Goal: Transaction & Acquisition: Purchase product/service

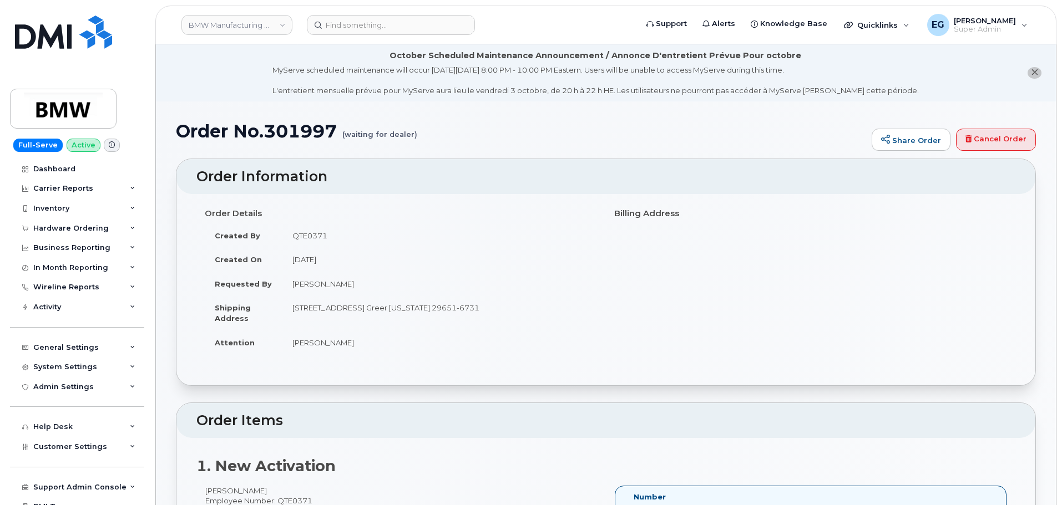
scroll to position [100, 0]
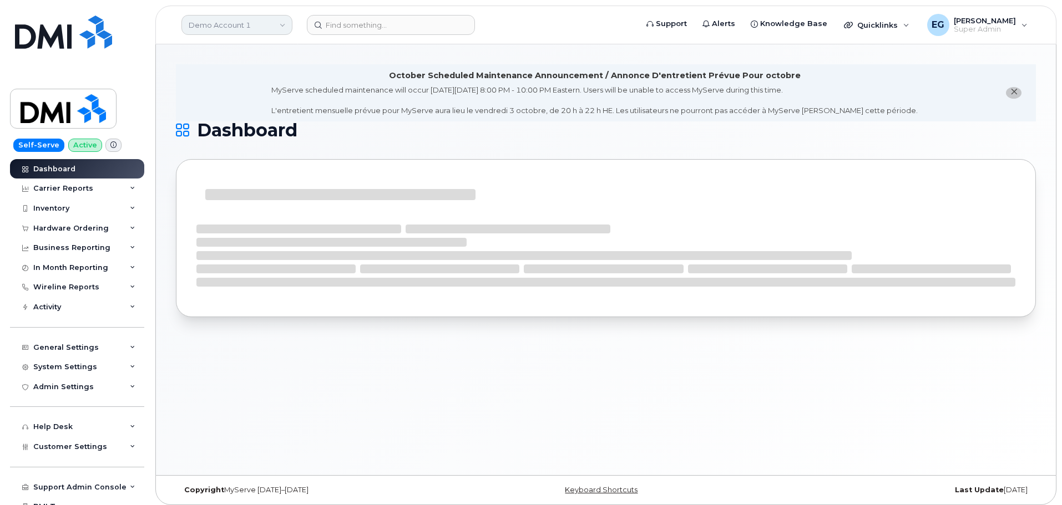
click at [239, 24] on link "Demo Account 1" at bounding box center [236, 25] width 111 height 20
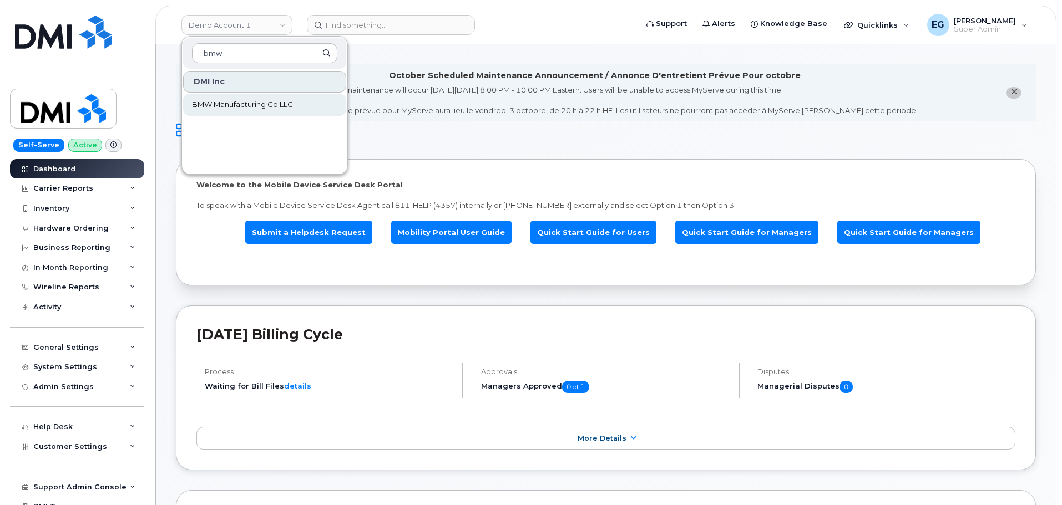
type input "bmw"
click at [260, 105] on span "BMW Manufacturing Co LLC" at bounding box center [242, 104] width 101 height 11
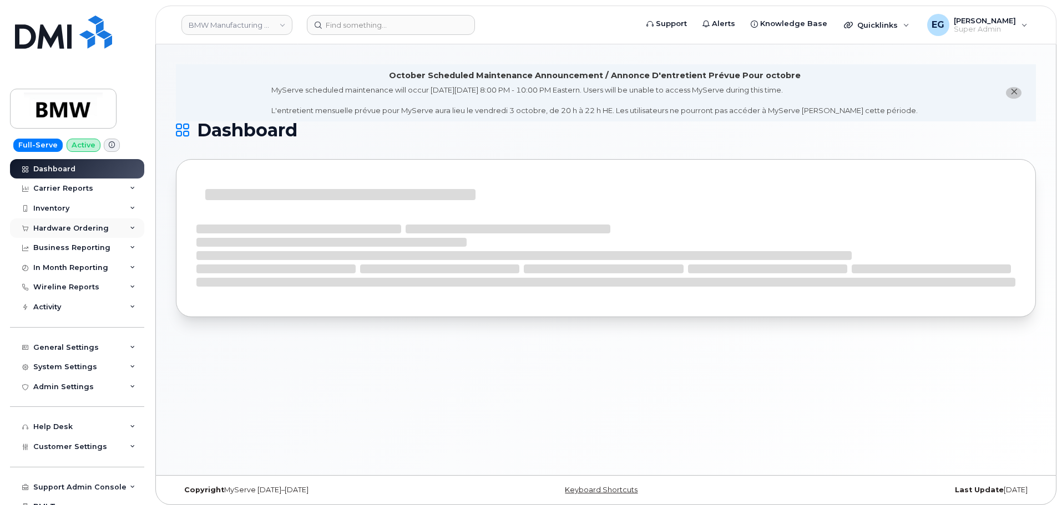
click at [74, 234] on div "Hardware Ordering" at bounding box center [77, 229] width 134 height 20
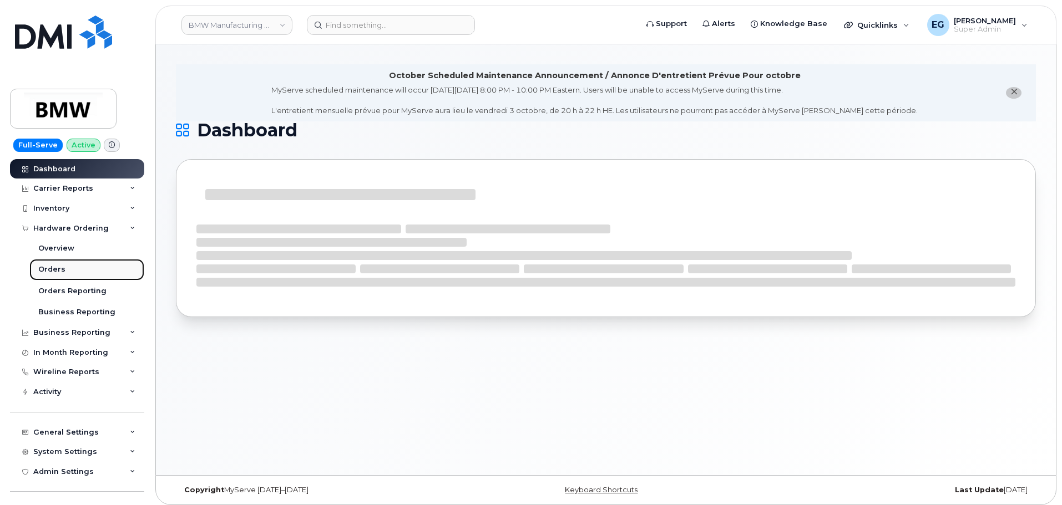
click at [50, 270] on div "Orders" at bounding box center [51, 270] width 27 height 10
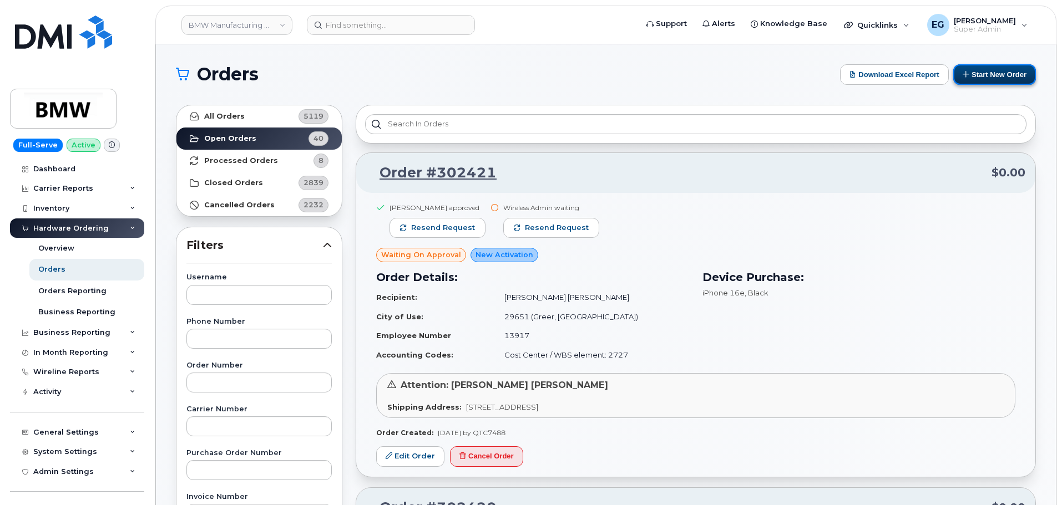
click at [992, 76] on button "Start New Order" at bounding box center [994, 74] width 83 height 21
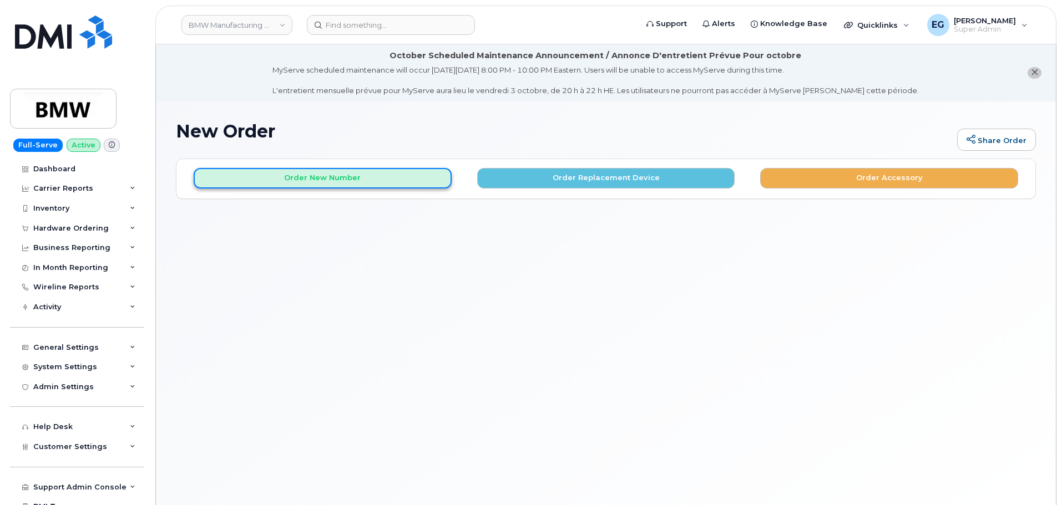
click at [367, 181] on button "Order New Number" at bounding box center [323, 178] width 258 height 21
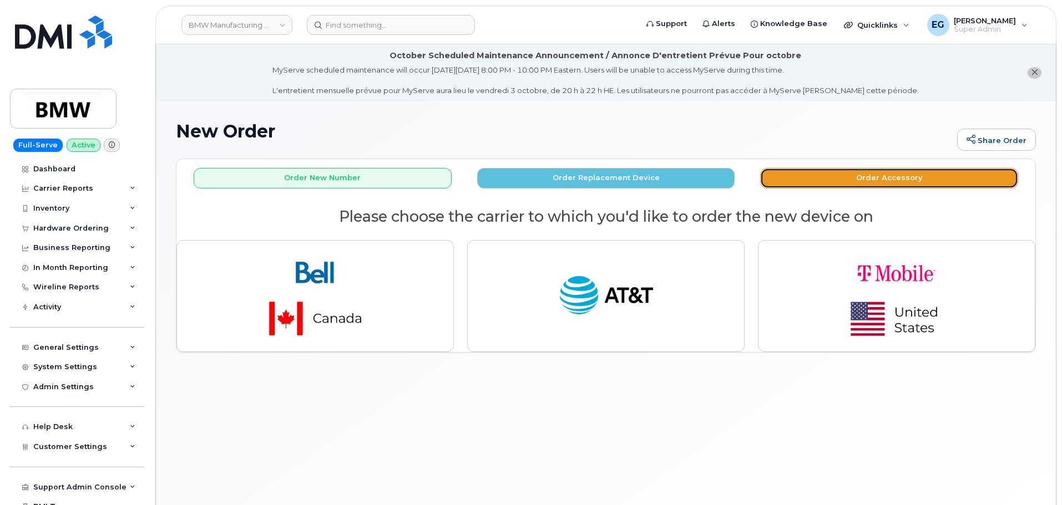
click at [812, 179] on button "Order Accessory" at bounding box center [889, 178] width 258 height 21
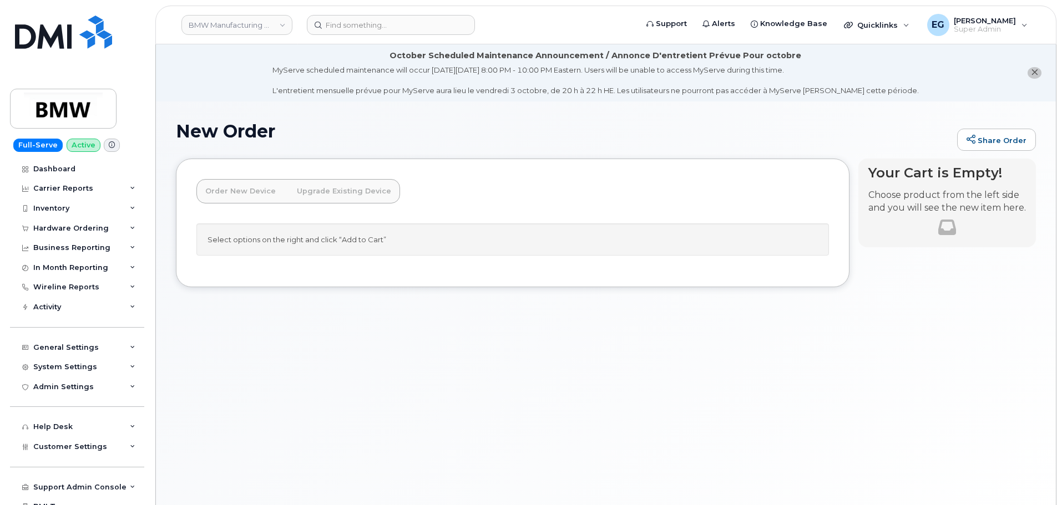
click at [237, 192] on link "Order New Device" at bounding box center [240, 191] width 88 height 24
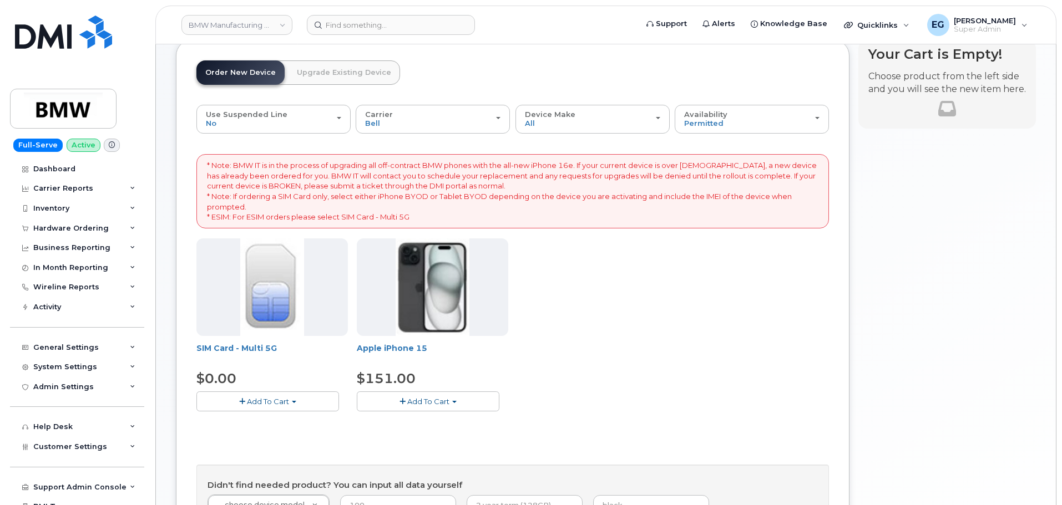
scroll to position [111, 0]
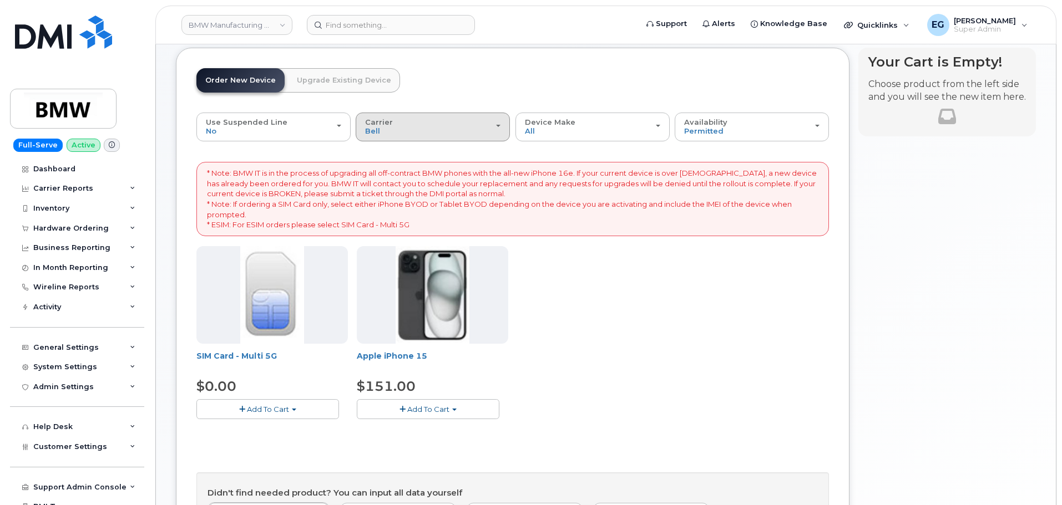
click at [432, 127] on div "Carrier Bell AT&T Wireless T-Mobile" at bounding box center [432, 126] width 135 height 17
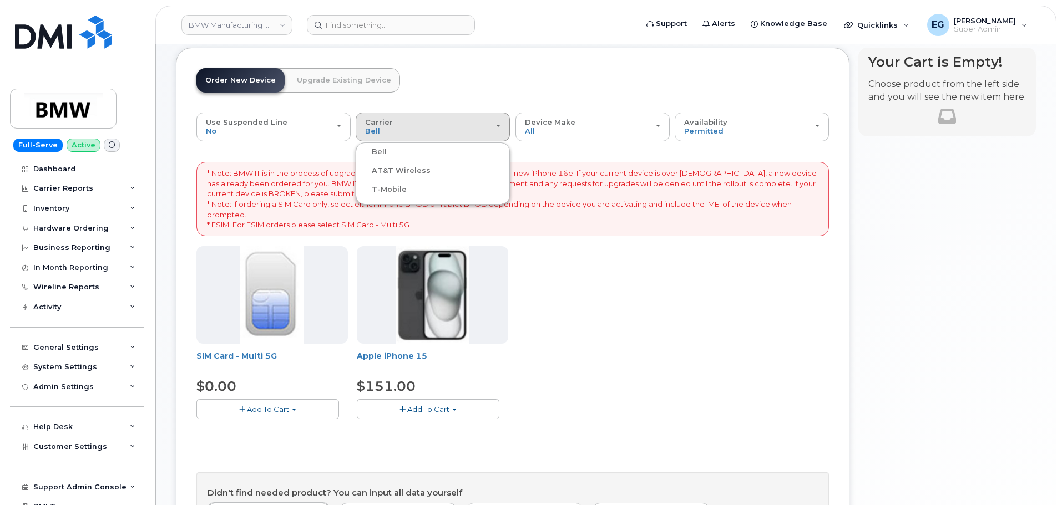
click at [390, 182] on ul "Bell AT&T Wireless T-Mobile" at bounding box center [433, 174] width 154 height 62
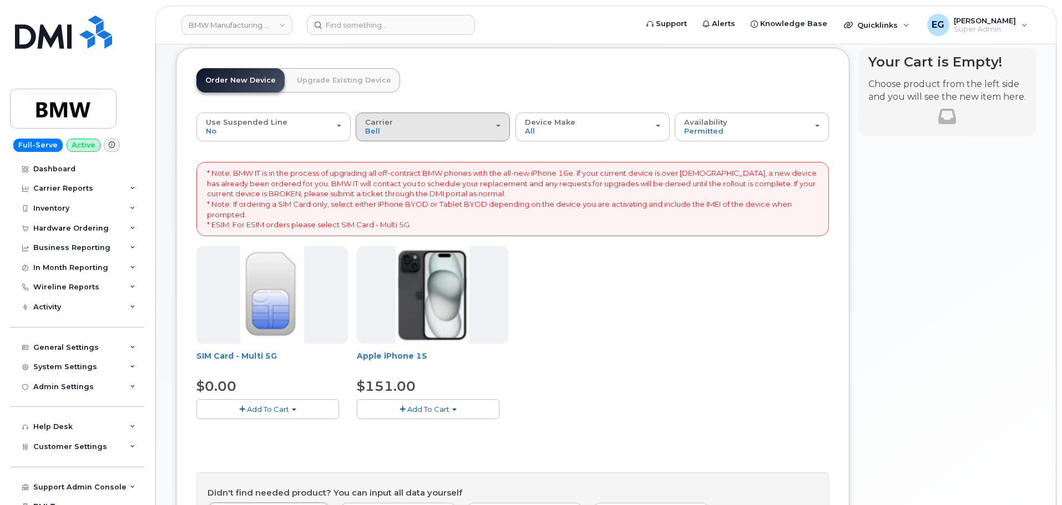
click at [398, 131] on div "Carrier Bell AT&T Wireless T-Mobile" at bounding box center [432, 126] width 135 height 17
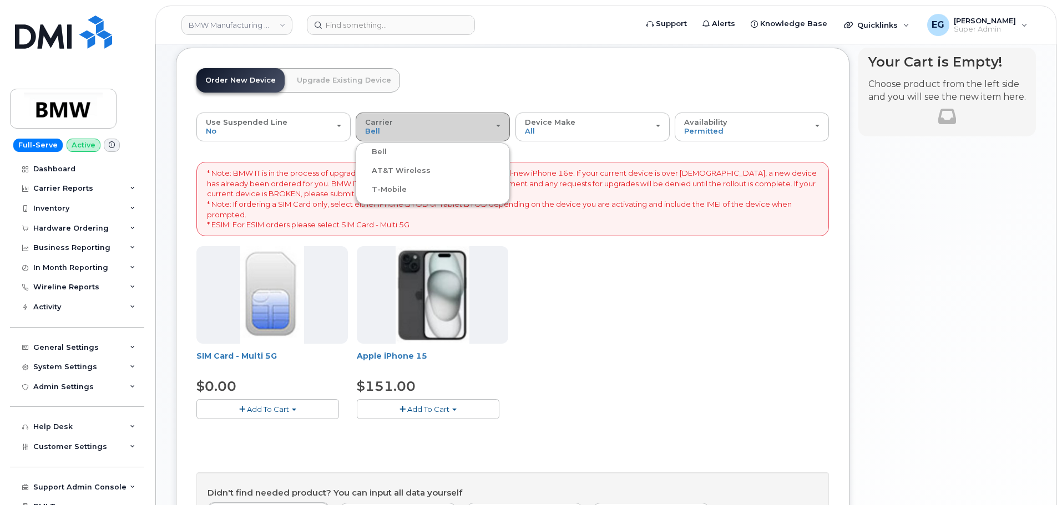
click at [380, 189] on label "T-Mobile" at bounding box center [382, 189] width 48 height 13
click at [0, 0] on input "T-Mobile" at bounding box center [0, 0] width 0 height 0
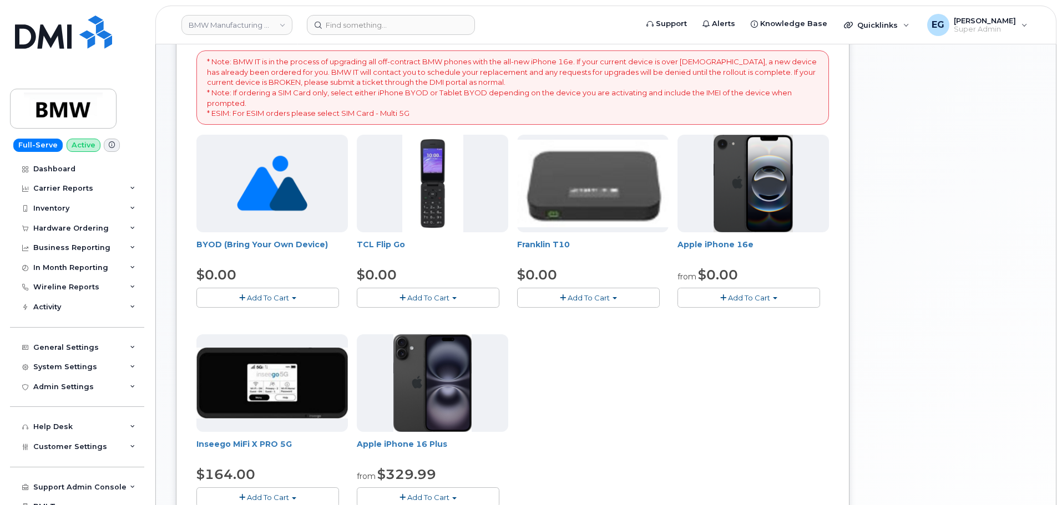
scroll to position [222, 0]
click at [276, 301] on span "Add To Cart" at bounding box center [268, 298] width 42 height 9
click at [268, 319] on link "$0.00 - Activation" at bounding box center [251, 319] width 105 height 14
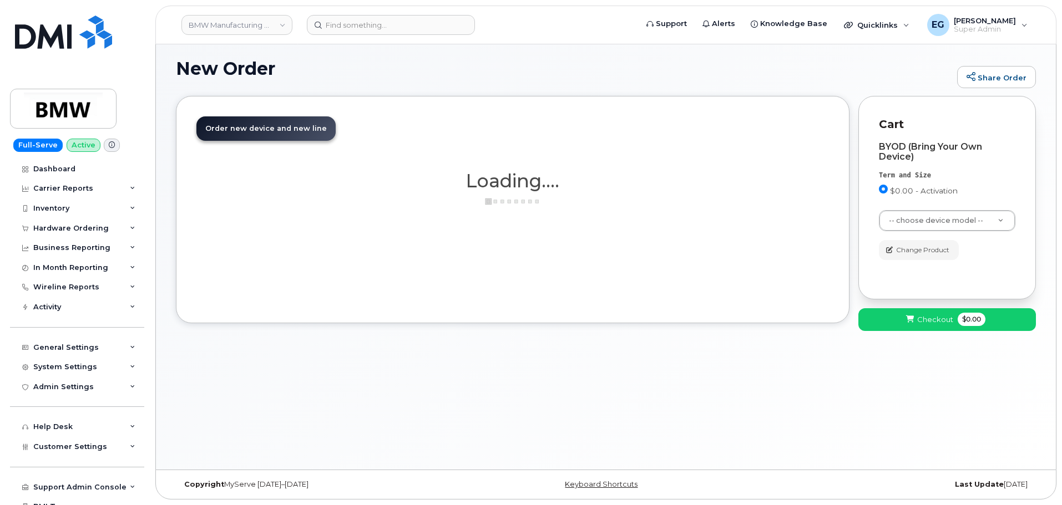
scroll to position [63, 0]
select select "2422"
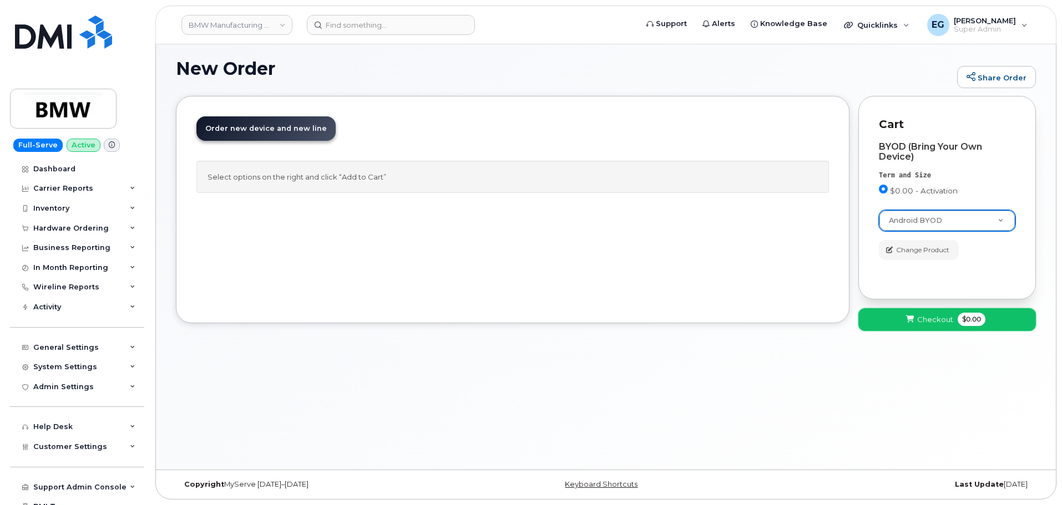
click at [933, 316] on span "Checkout" at bounding box center [935, 319] width 36 height 11
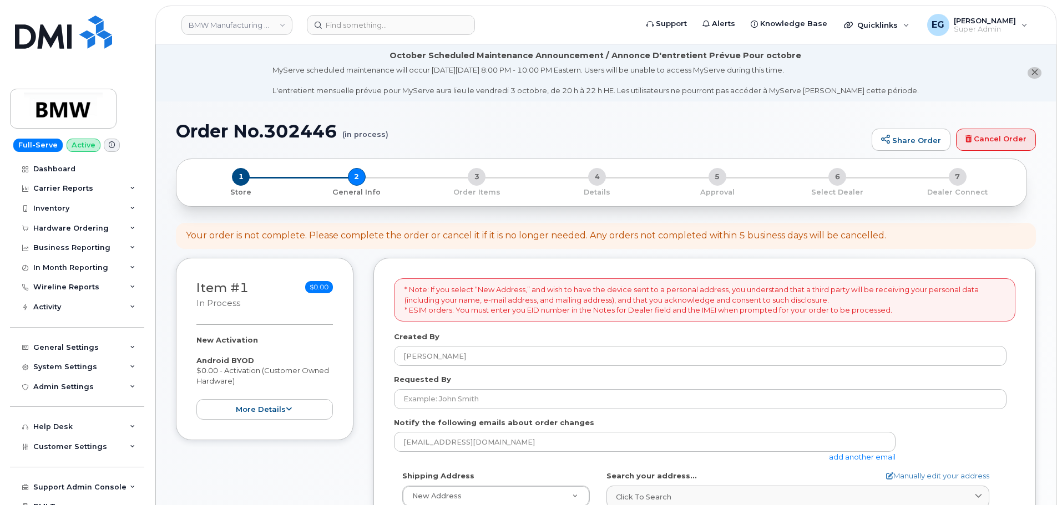
select select
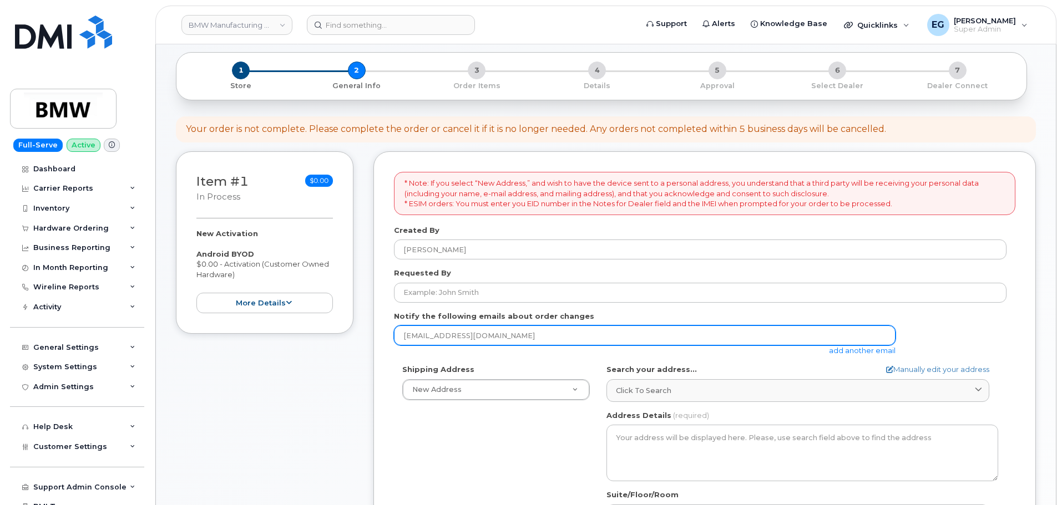
scroll to position [111, 0]
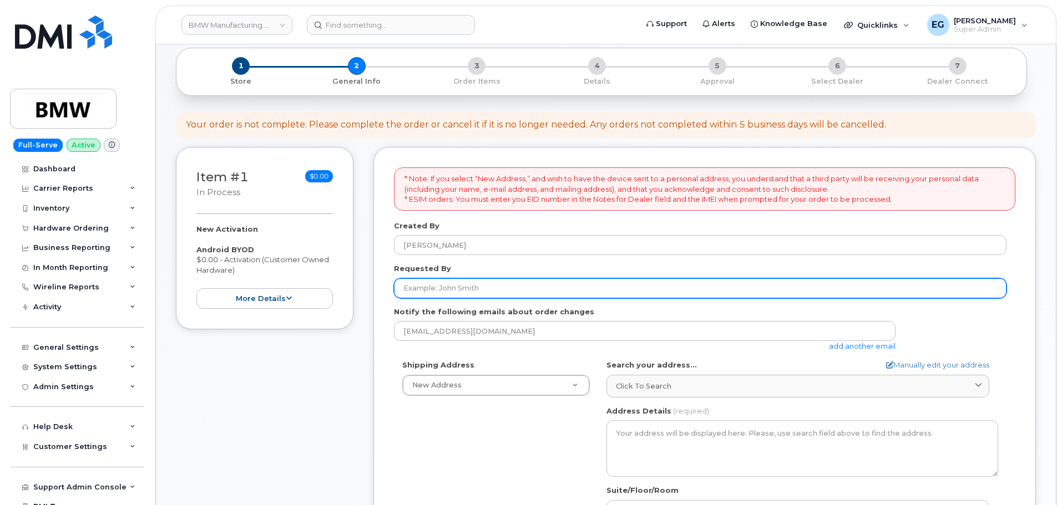
click at [519, 282] on input "Requested By" at bounding box center [700, 288] width 612 height 20
type input "e"
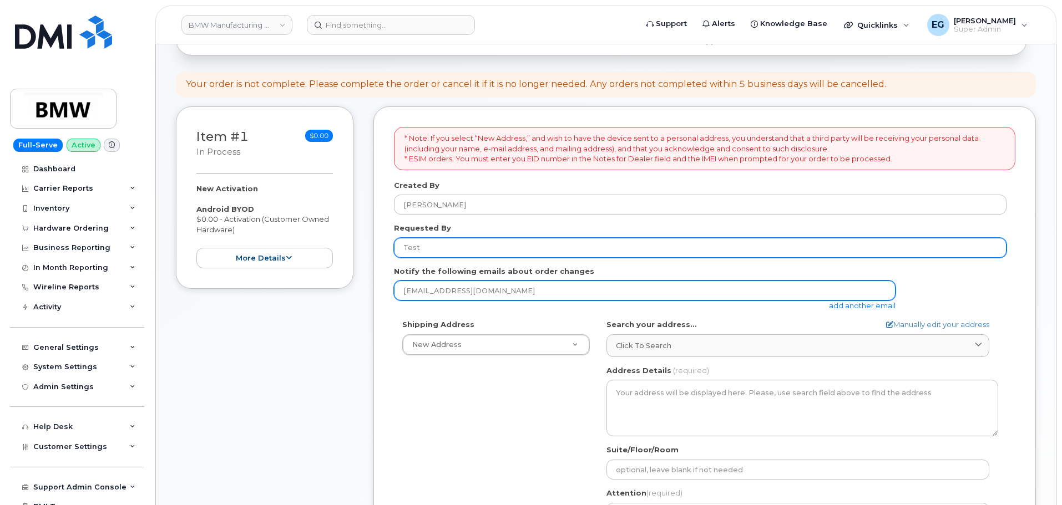
scroll to position [159, 0]
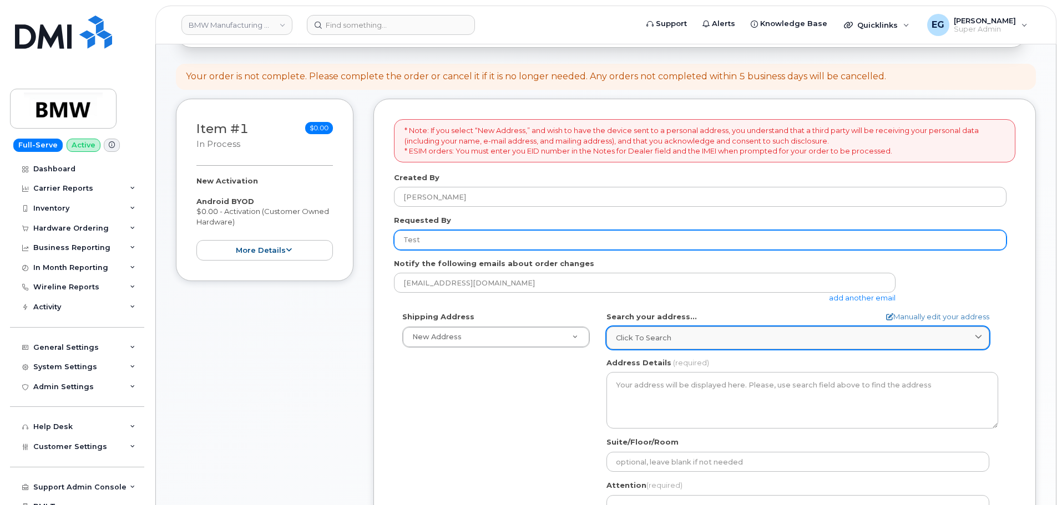
type input "Test"
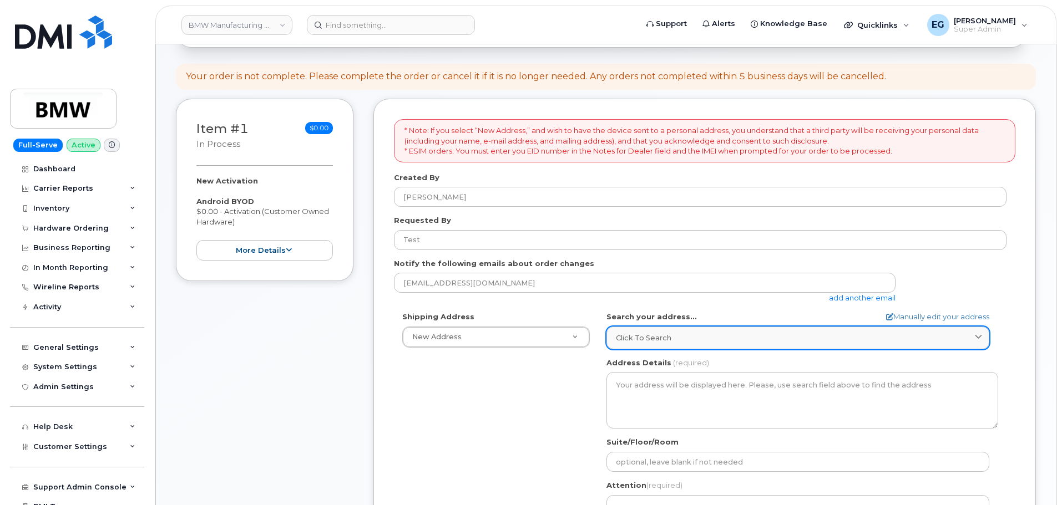
click at [650, 340] on span "Click to search" at bounding box center [643, 338] width 55 height 11
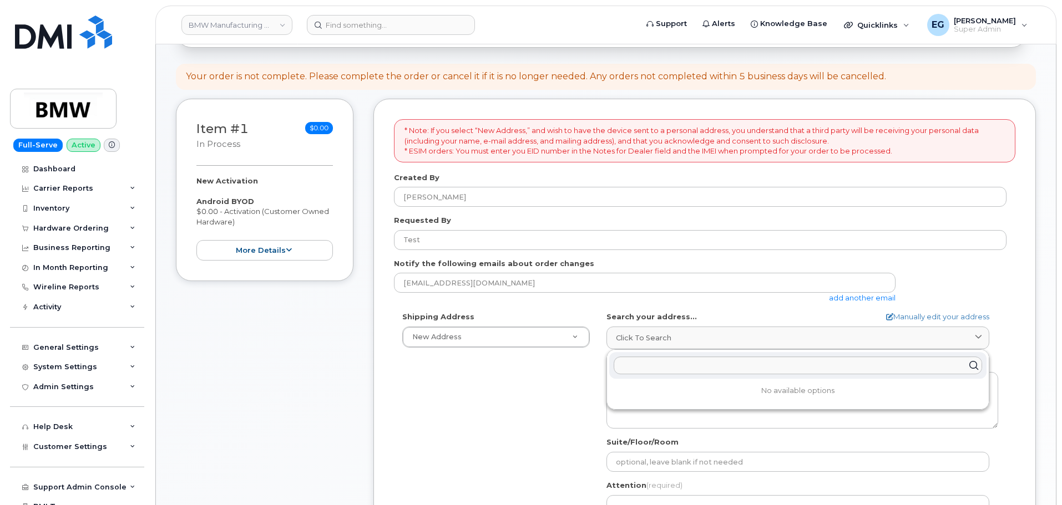
click at [538, 348] on div "Shipping Address New Address New Address BMW MC Plant BMW North America Financi…" at bounding box center [700, 439] width 612 height 255
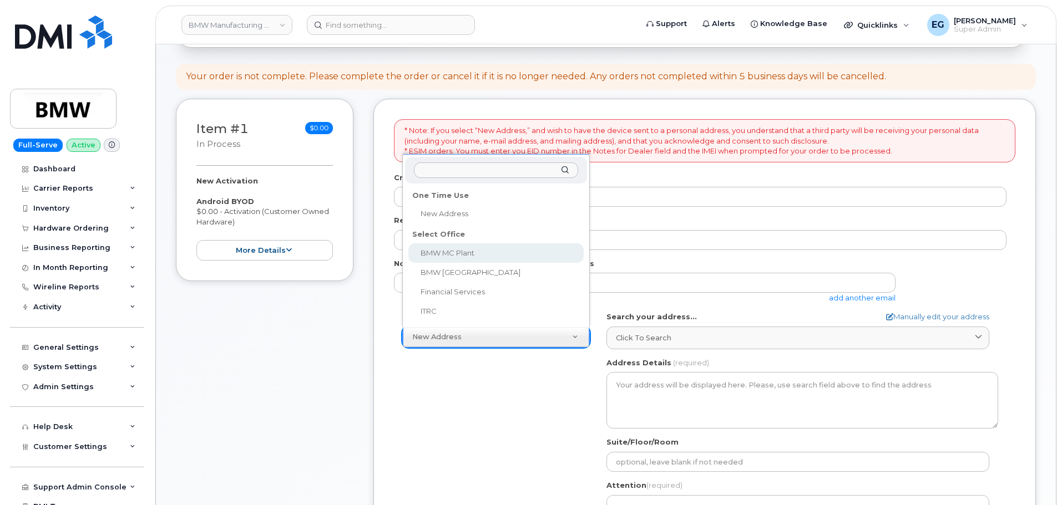
select select
type textarea "1400 Highway 101 S GREER SC 29651-6731 UNITED STATES Greer South Carolina 29651…"
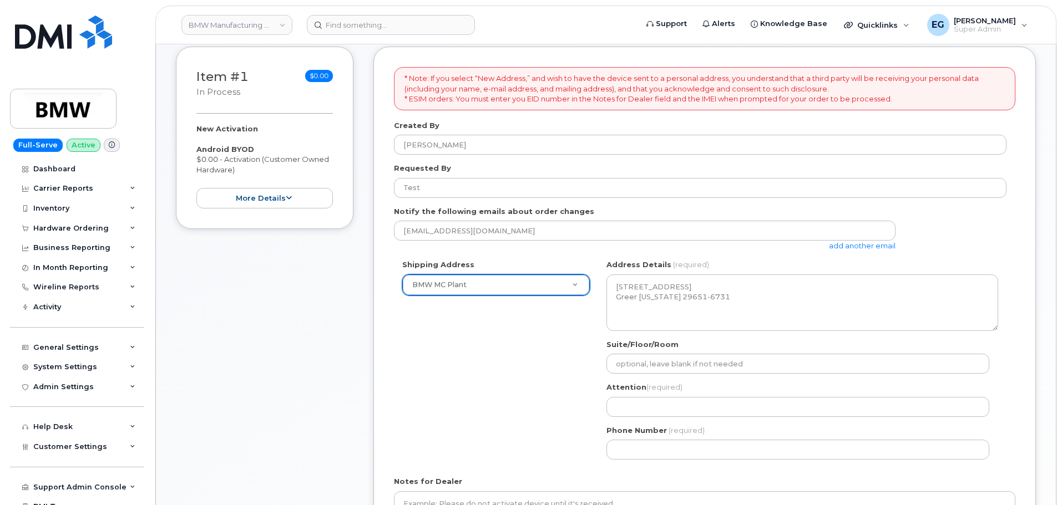
scroll to position [215, 0]
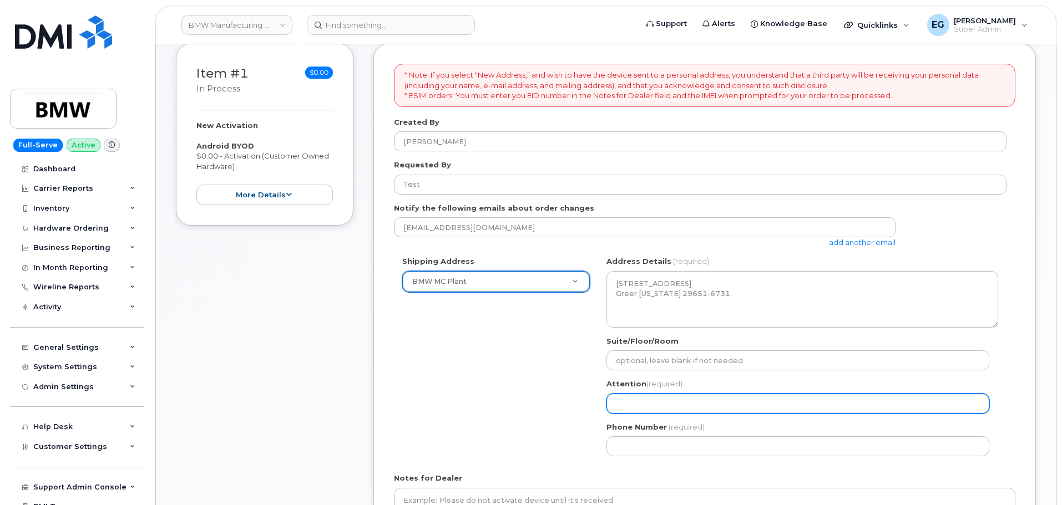
click at [672, 410] on input "Attention (required)" at bounding box center [797, 404] width 383 height 20
select select
type input "T"
select select
type input "Te"
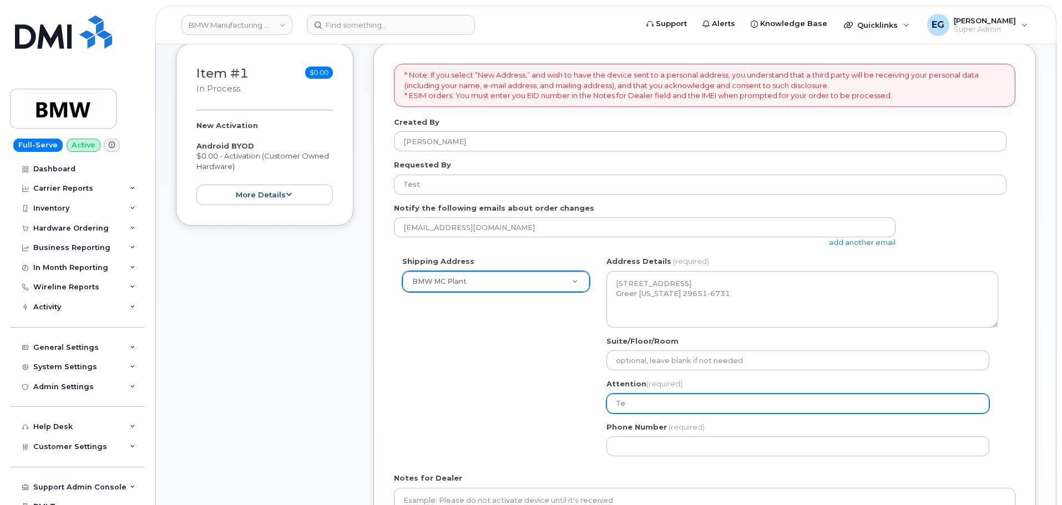
select select
type input "Tes"
select select
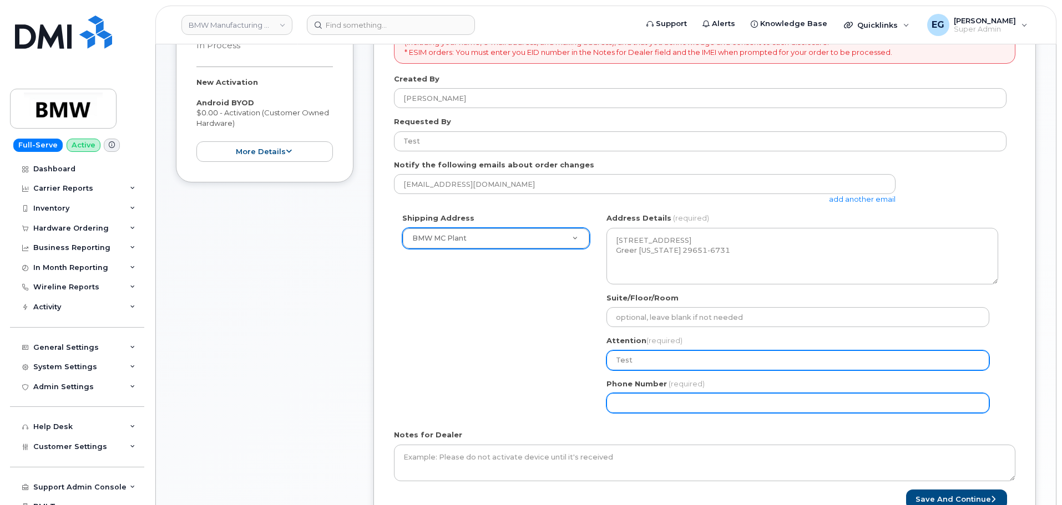
type input "Test"
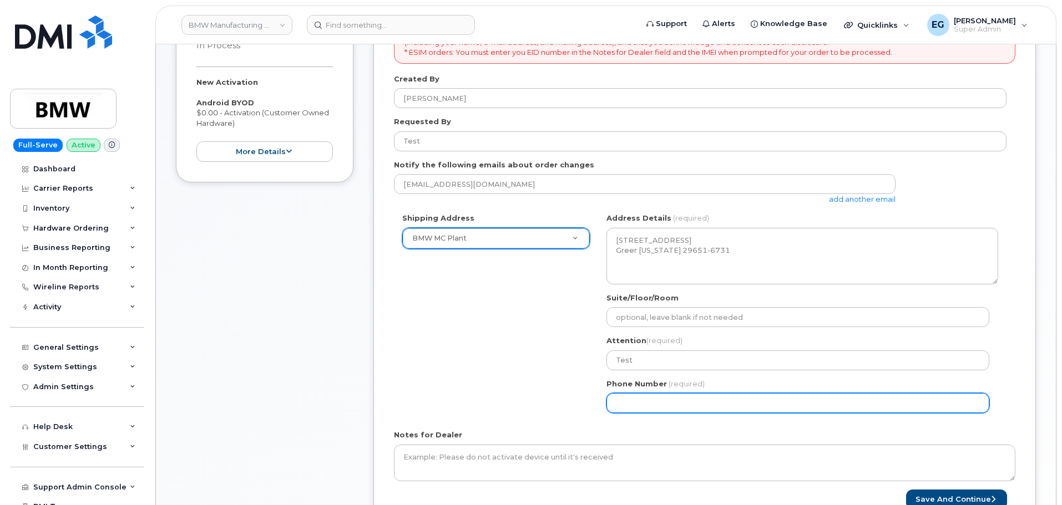
click at [674, 407] on input "Phone Number" at bounding box center [797, 403] width 383 height 20
select select
type input "773987514"
select select
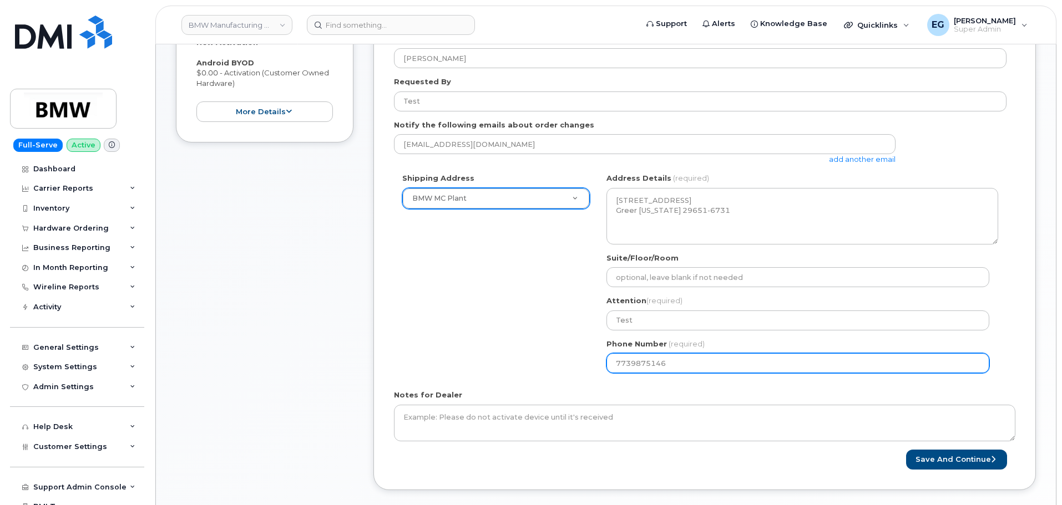
scroll to position [369, 0]
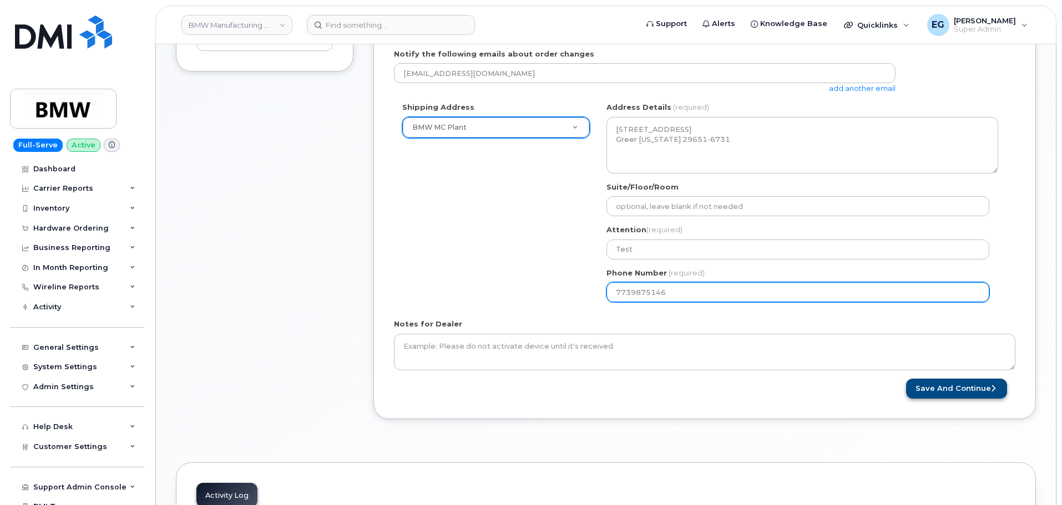
type input "7739875146"
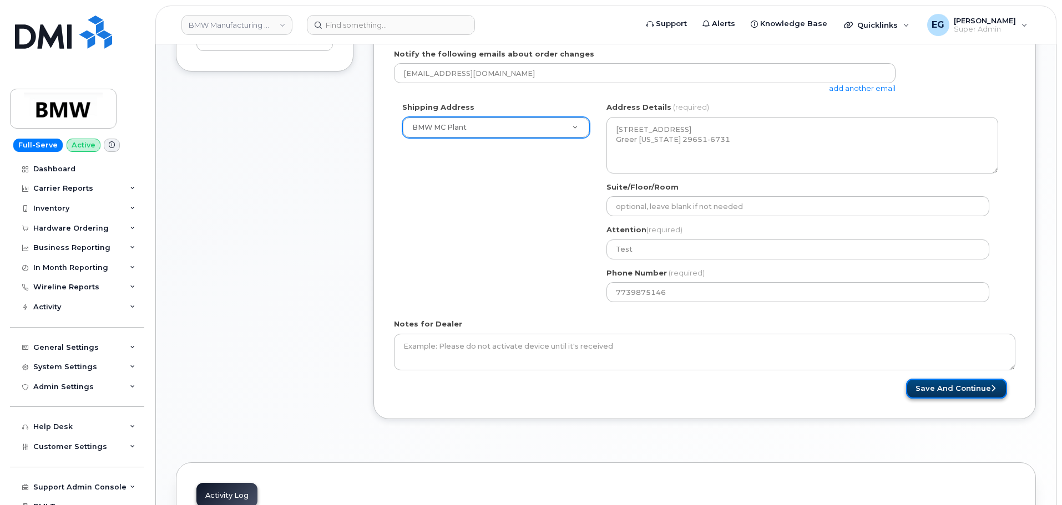
click at [943, 391] on button "Save and Continue" at bounding box center [956, 389] width 101 height 21
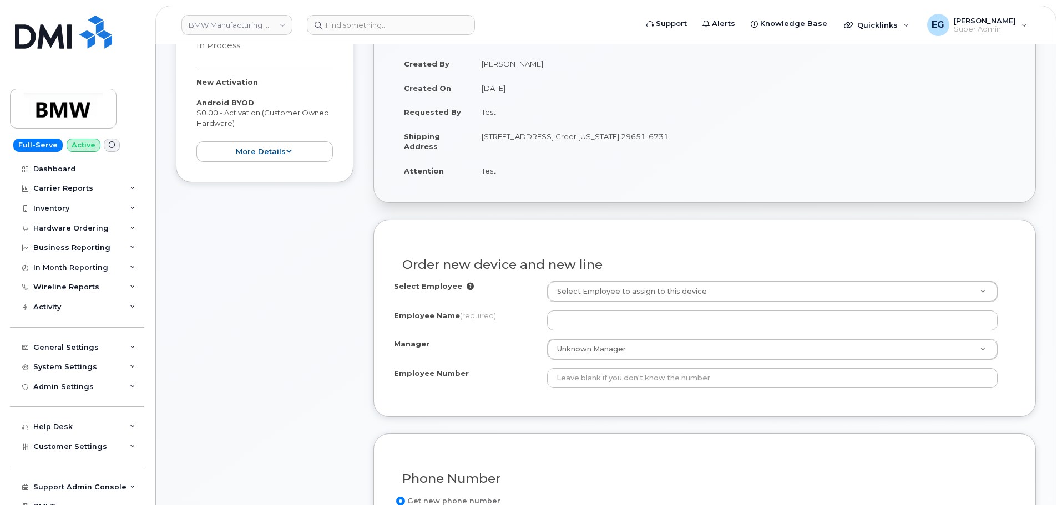
scroll to position [277, 0]
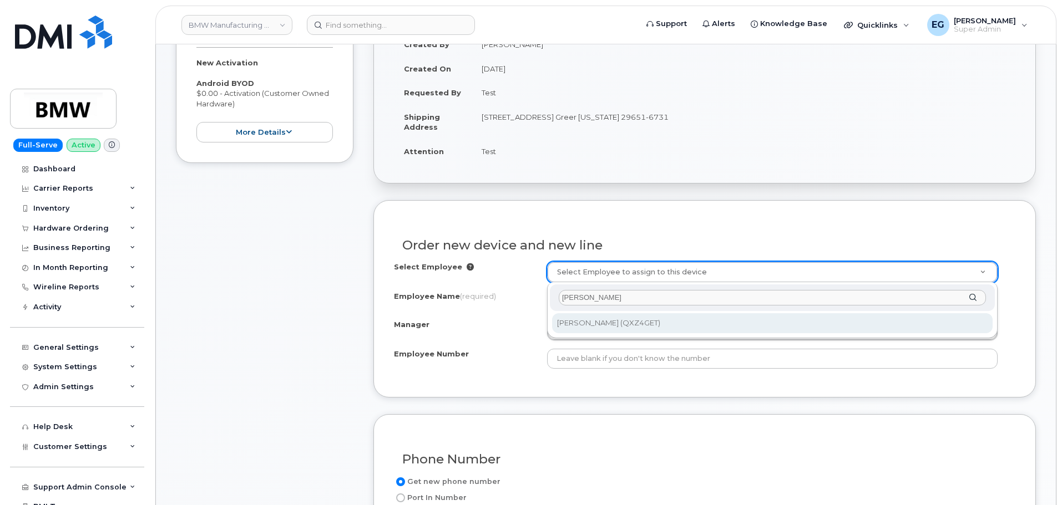
type input "[PERSON_NAME]"
type input "1916114"
type input "Jay Jinks"
type input "QXZ4GET"
type input "1331"
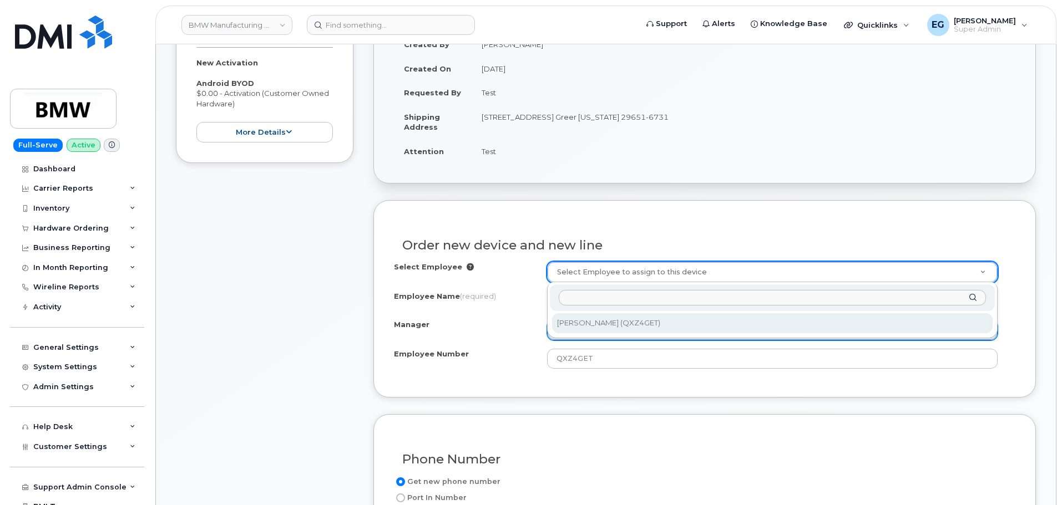
select select "1895466"
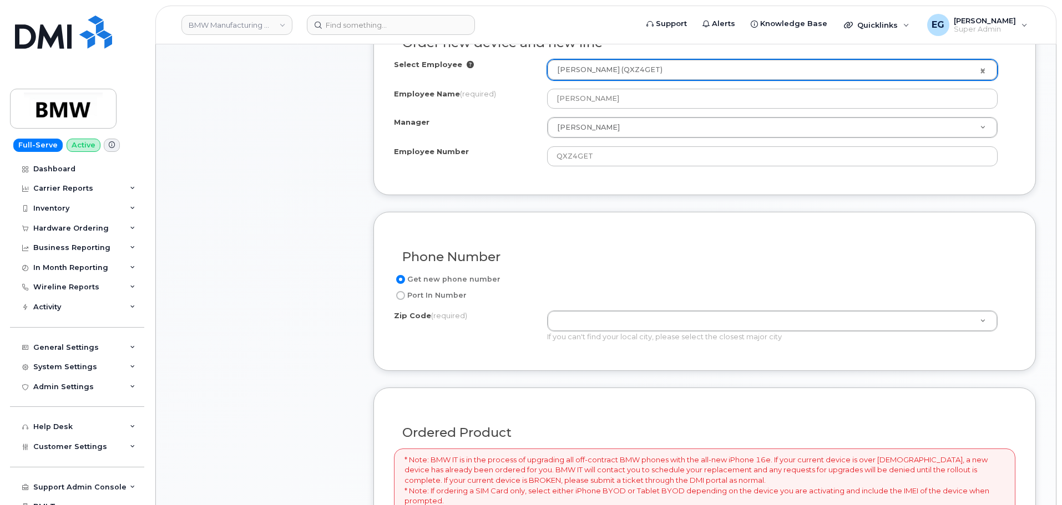
scroll to position [499, 0]
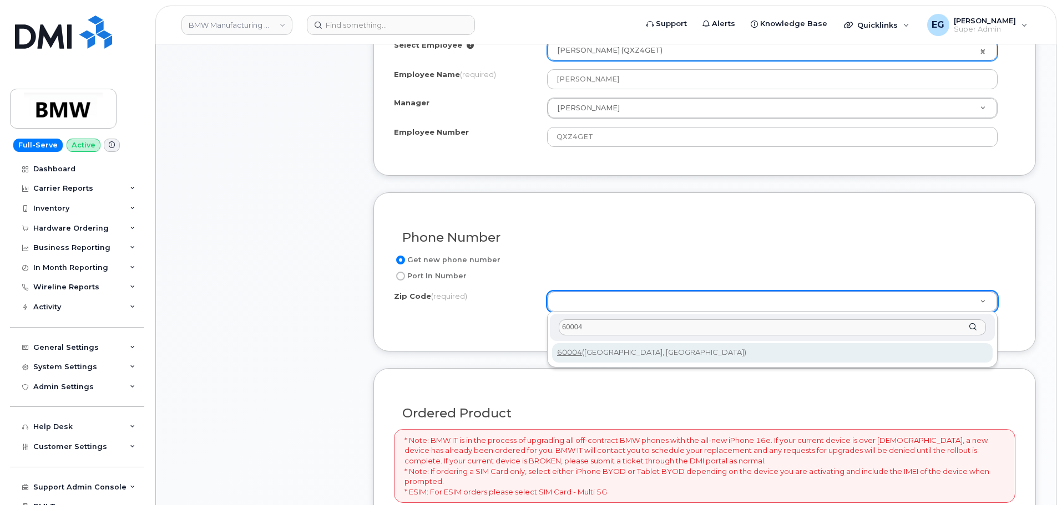
type input "60004"
type input "60004 (Arlington Heights, IL)"
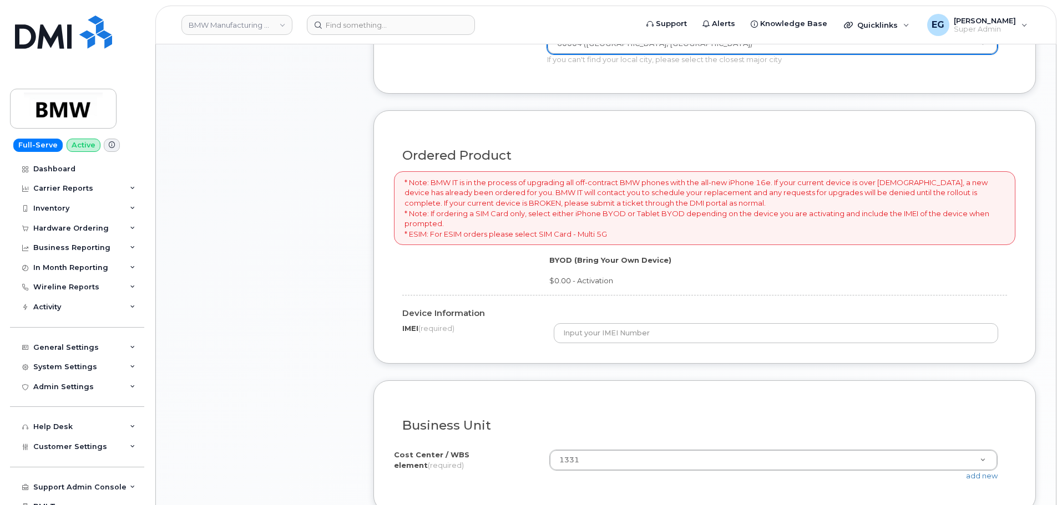
scroll to position [777, 0]
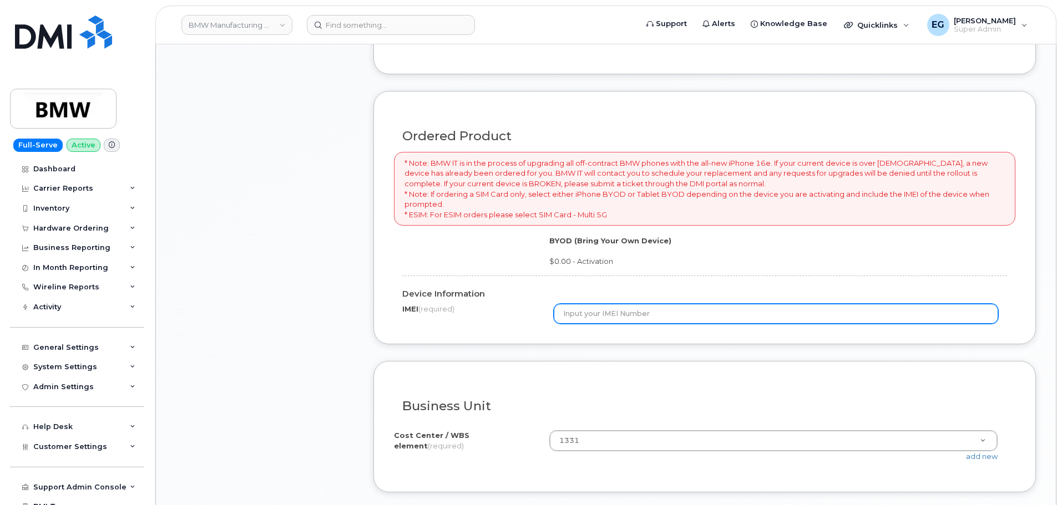
click at [621, 313] on input "text" at bounding box center [776, 314] width 445 height 20
type input "11111111111"
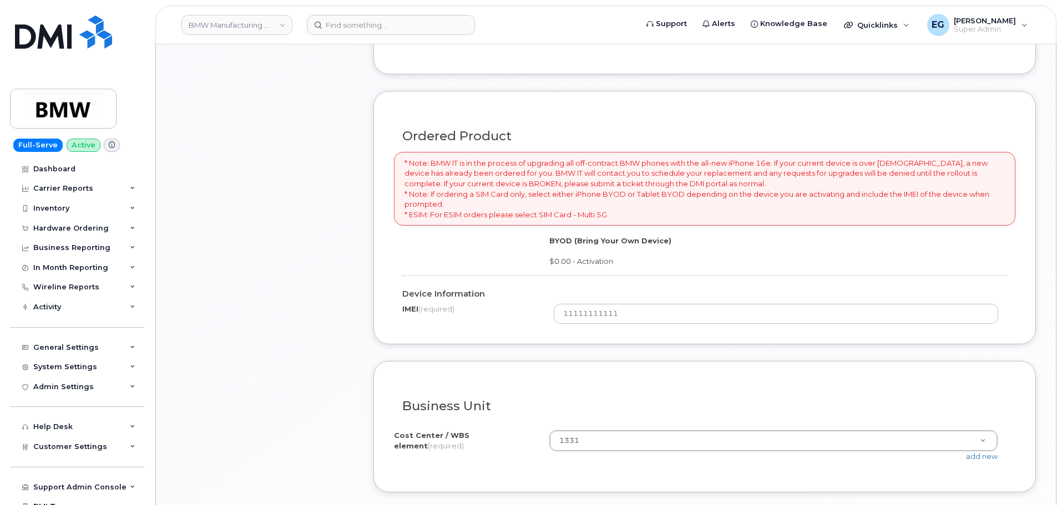
click at [551, 394] on div "Business Unit" at bounding box center [704, 402] width 621 height 40
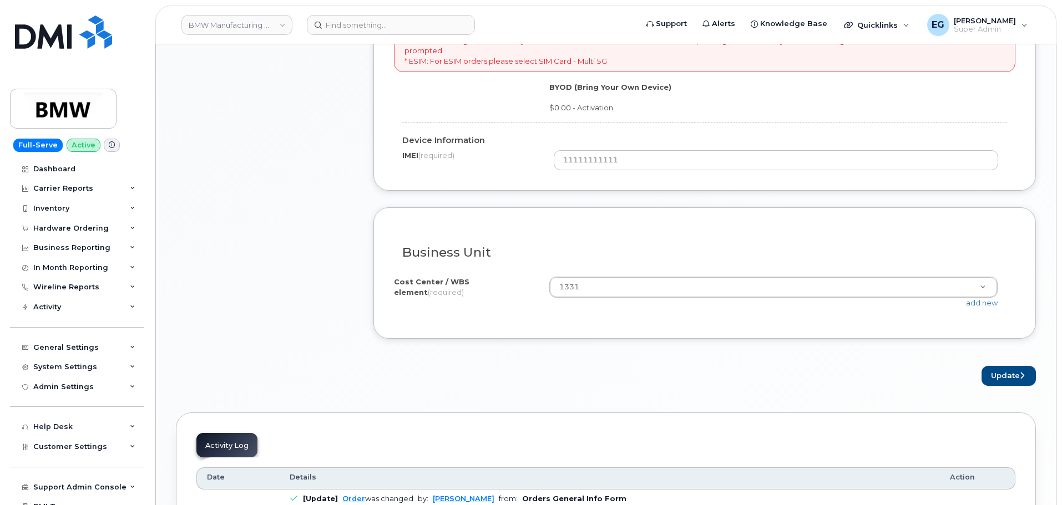
scroll to position [943, 0]
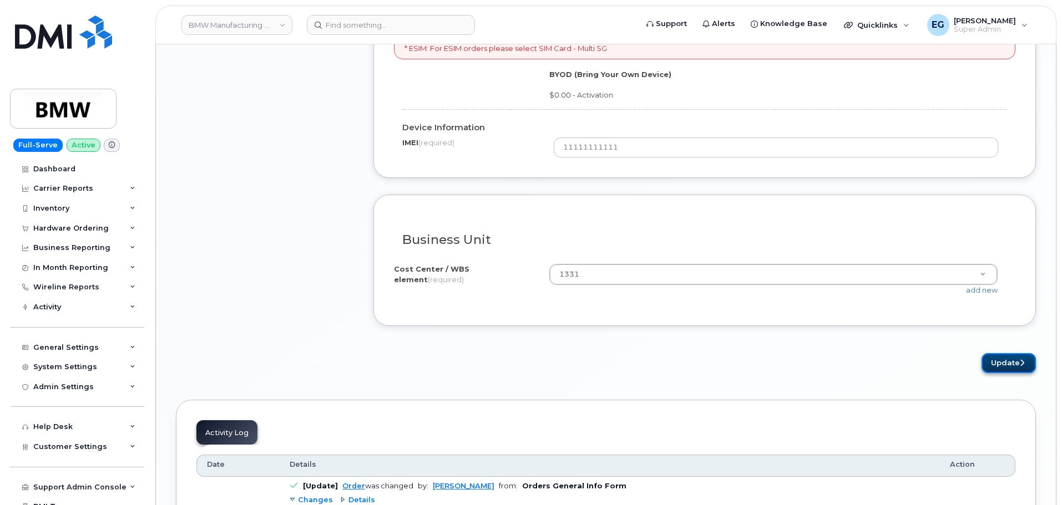
click at [1008, 363] on button "Update" at bounding box center [1008, 363] width 54 height 21
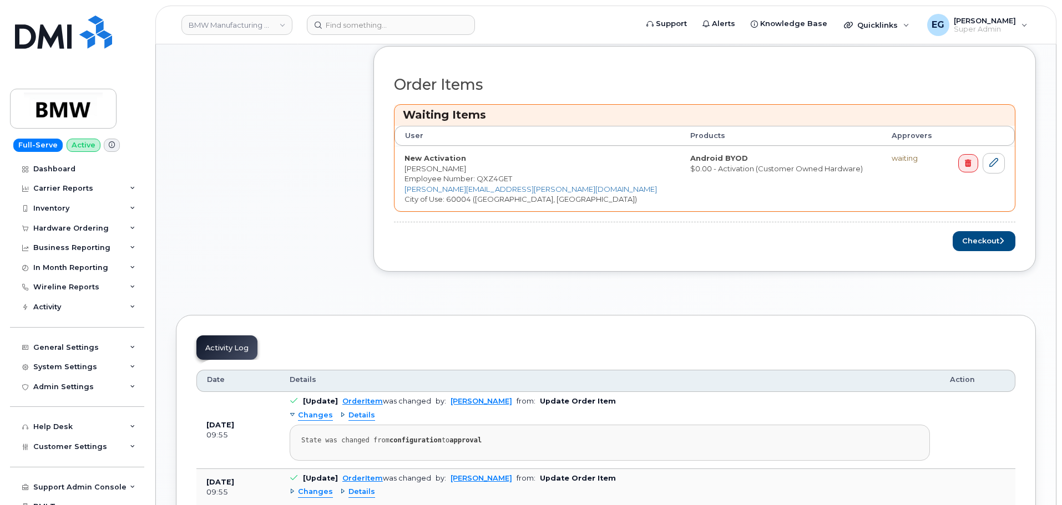
scroll to position [444, 0]
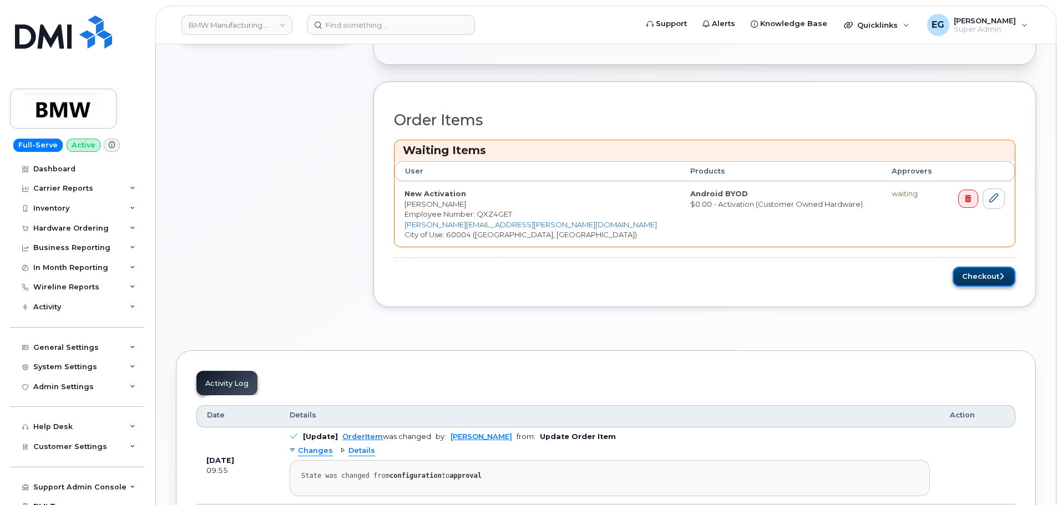
drag, startPoint x: 987, startPoint y: 275, endPoint x: 977, endPoint y: 281, distance: 10.9
click at [987, 275] on button "Checkout" at bounding box center [983, 277] width 63 height 21
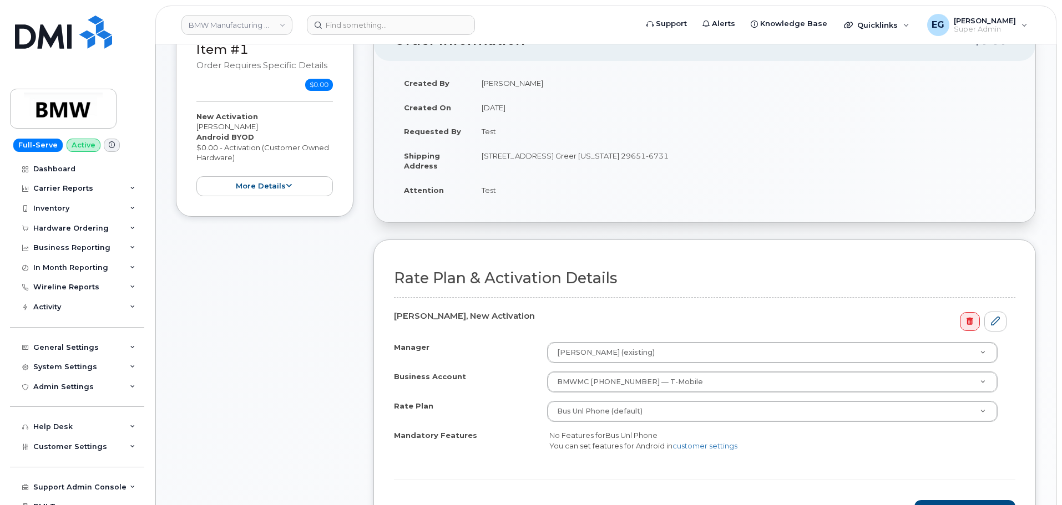
scroll to position [277, 0]
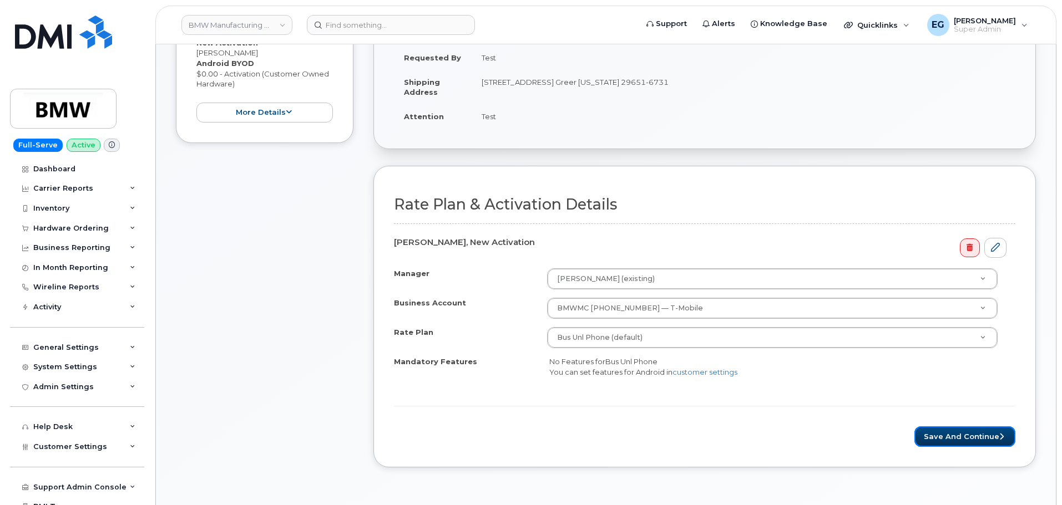
click at [943, 431] on button "Save and Continue" at bounding box center [964, 437] width 101 height 21
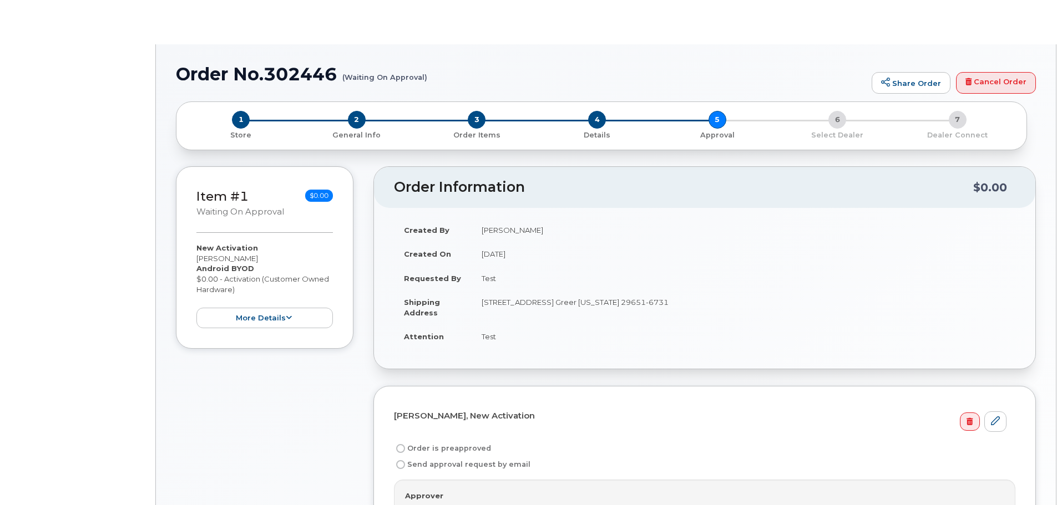
radio input "true"
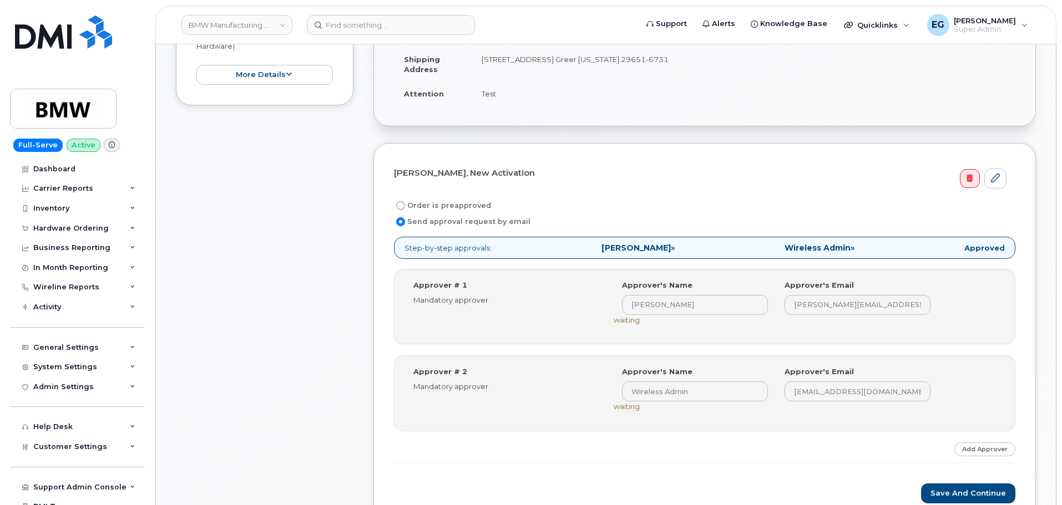
scroll to position [277, 0]
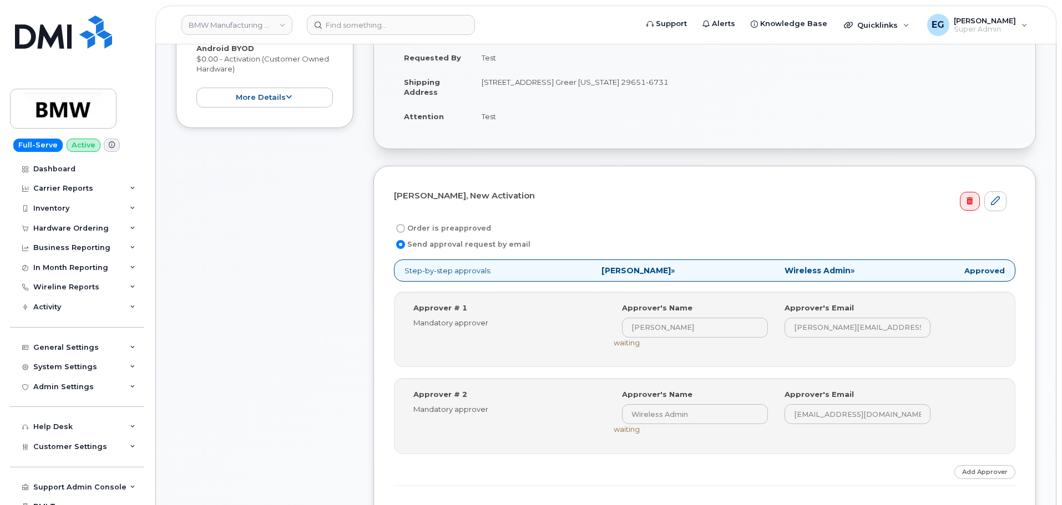
click at [405, 230] on label "Order is preapproved" at bounding box center [442, 228] width 97 height 13
click at [405, 230] on input "Order is preapproved" at bounding box center [400, 228] width 9 height 9
radio input "true"
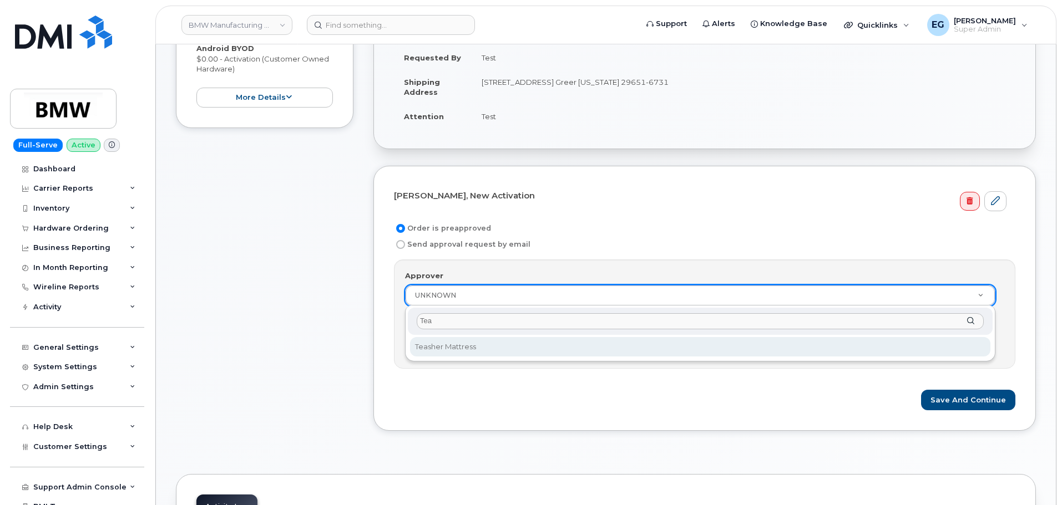
type input "Teat"
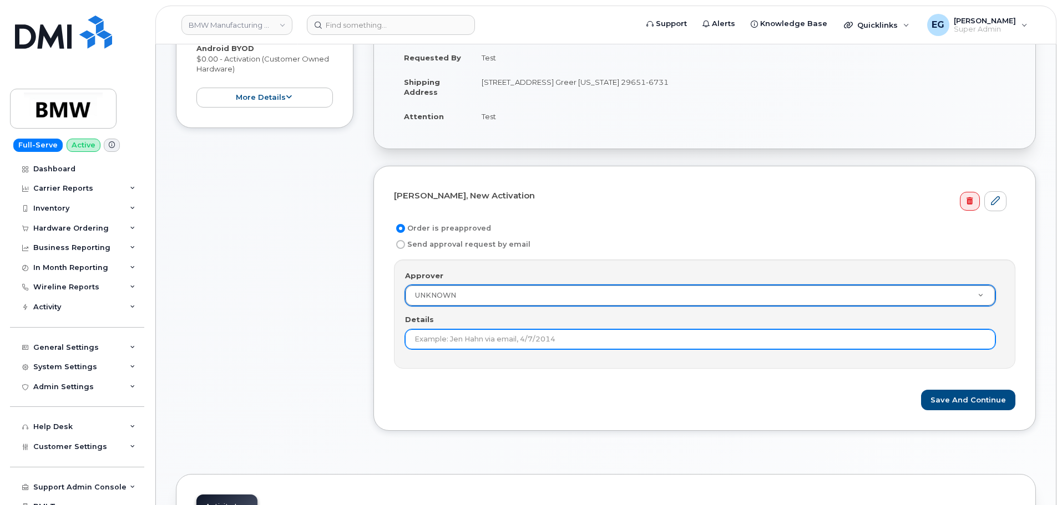
click at [493, 341] on input "Details" at bounding box center [700, 339] width 590 height 20
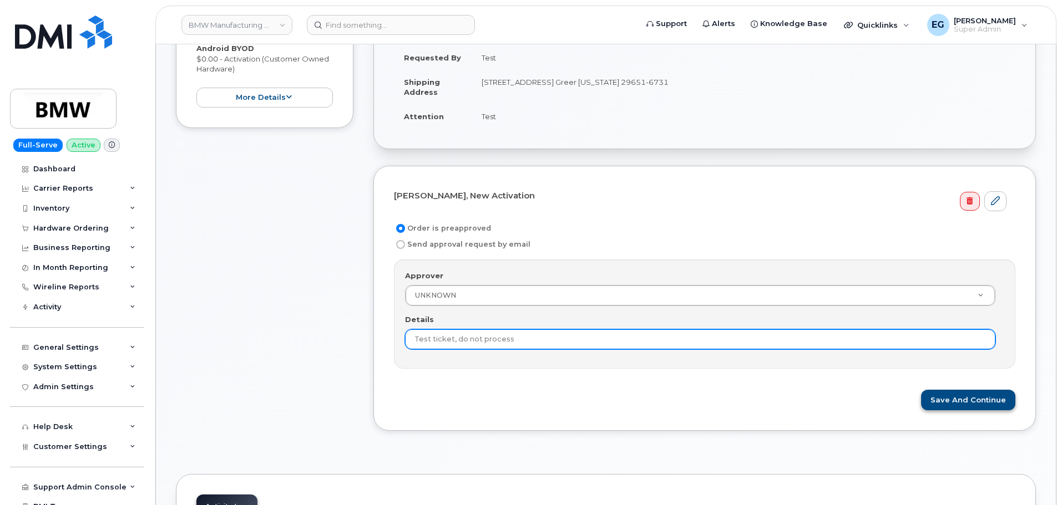
type input "Test ticket, do not process"
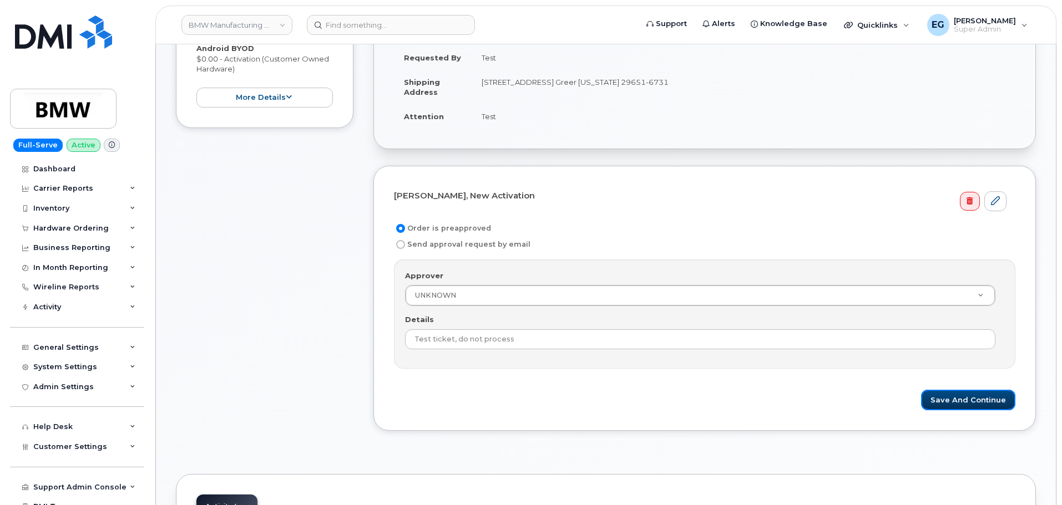
drag, startPoint x: 940, startPoint y: 399, endPoint x: 903, endPoint y: 399, distance: 36.6
click at [940, 399] on button "Save and Continue" at bounding box center [968, 400] width 94 height 21
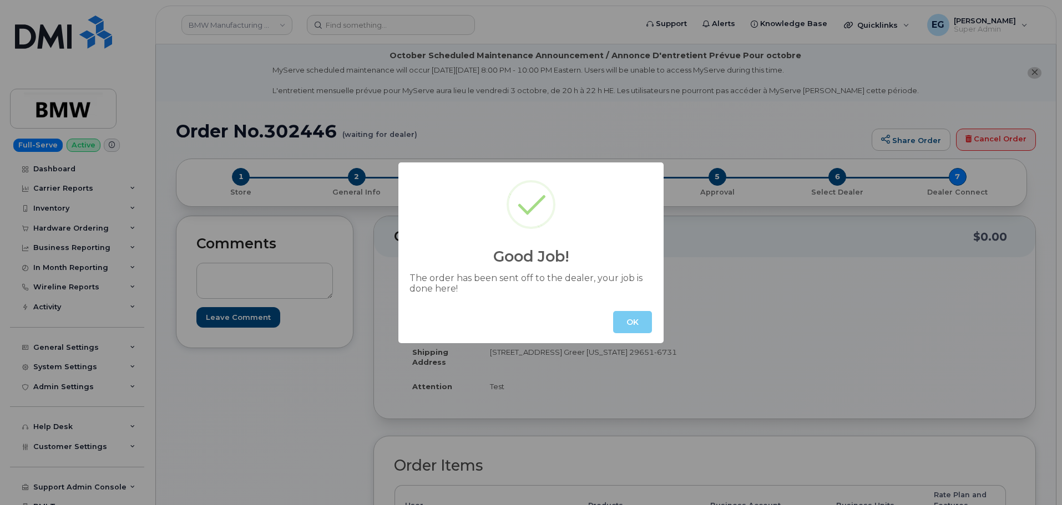
click at [636, 326] on button "OK" at bounding box center [632, 322] width 39 height 22
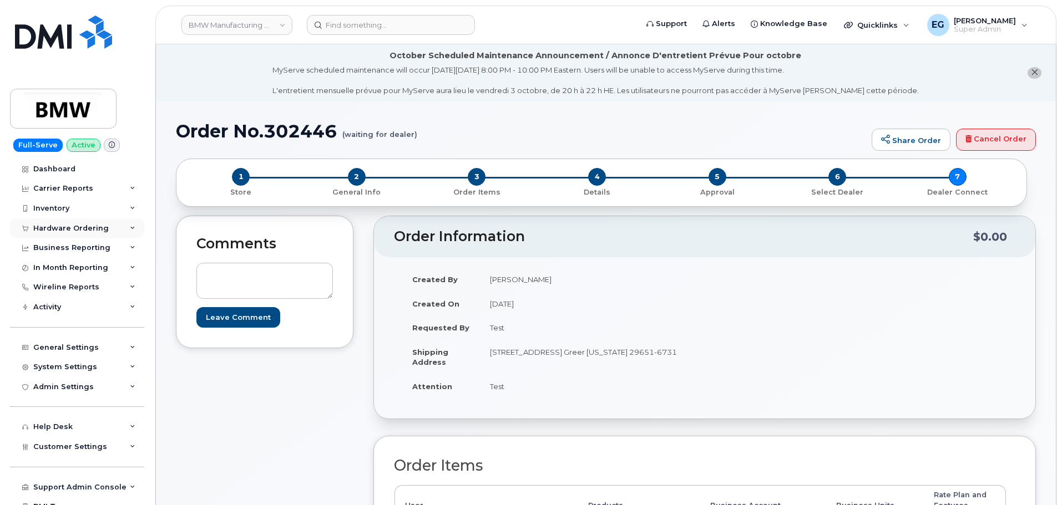
click at [74, 229] on div "Hardware Ordering" at bounding box center [70, 228] width 75 height 9
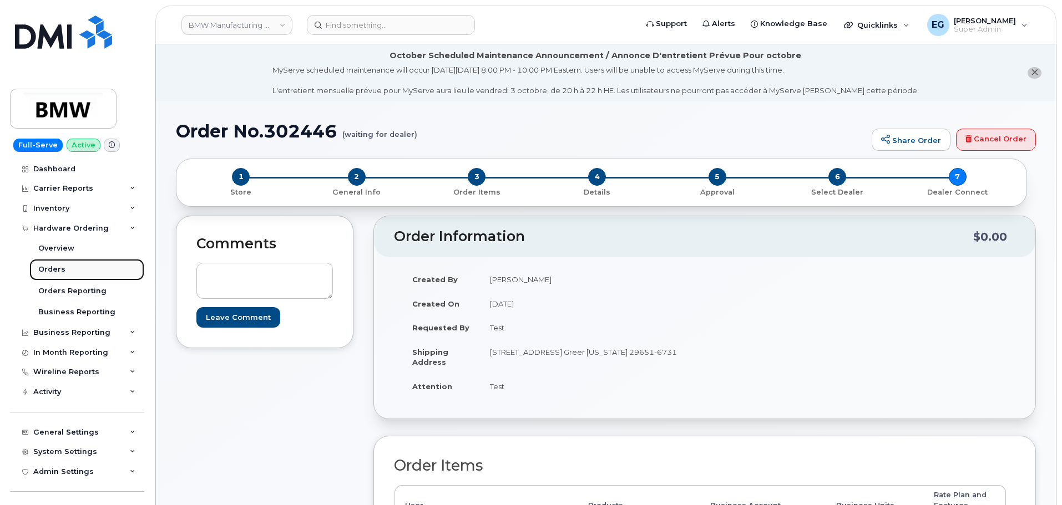
click at [46, 265] on div "Orders" at bounding box center [51, 270] width 27 height 10
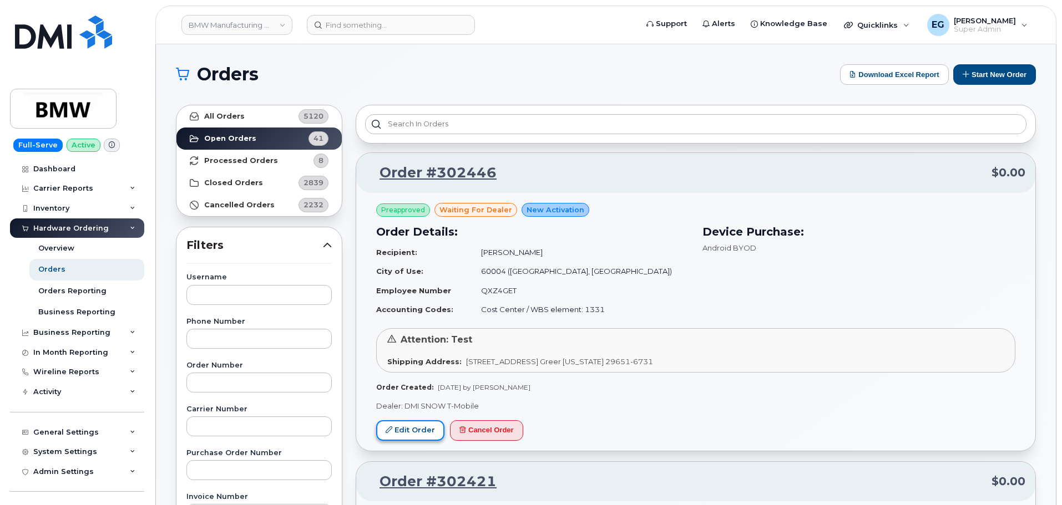
click at [399, 430] on link "Edit Order" at bounding box center [410, 430] width 68 height 21
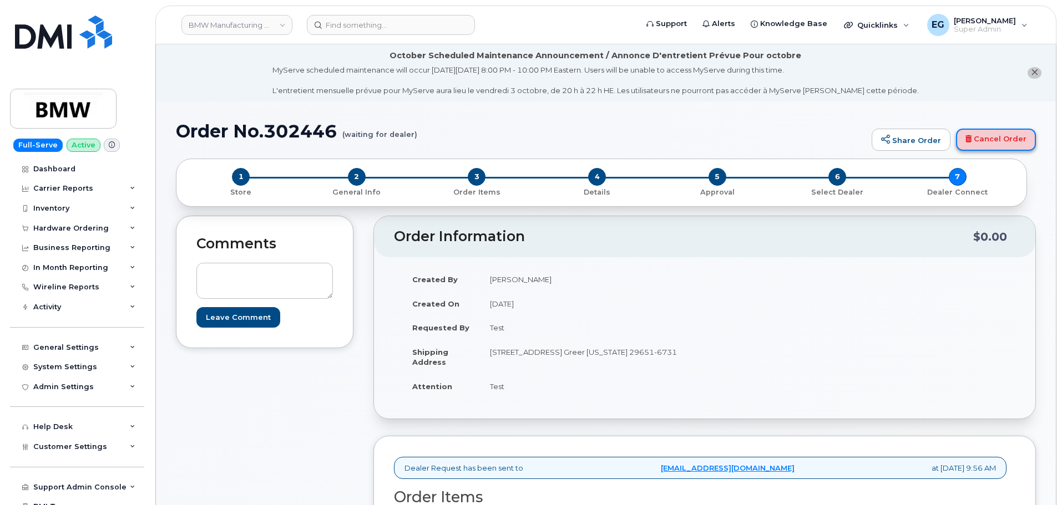
click at [995, 139] on link "Cancel Order" at bounding box center [996, 140] width 80 height 22
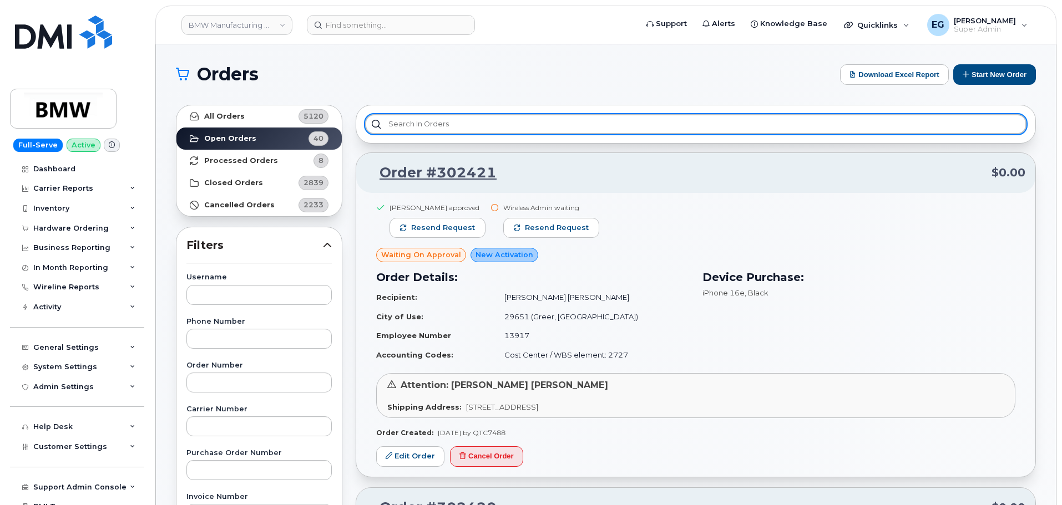
click at [534, 130] on input "text" at bounding box center [695, 124] width 661 height 20
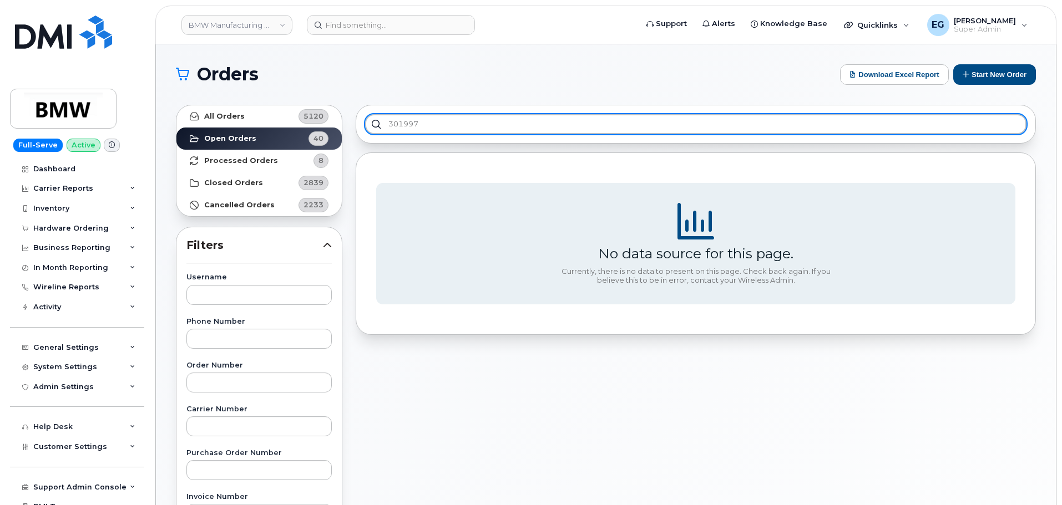
type input "301997"
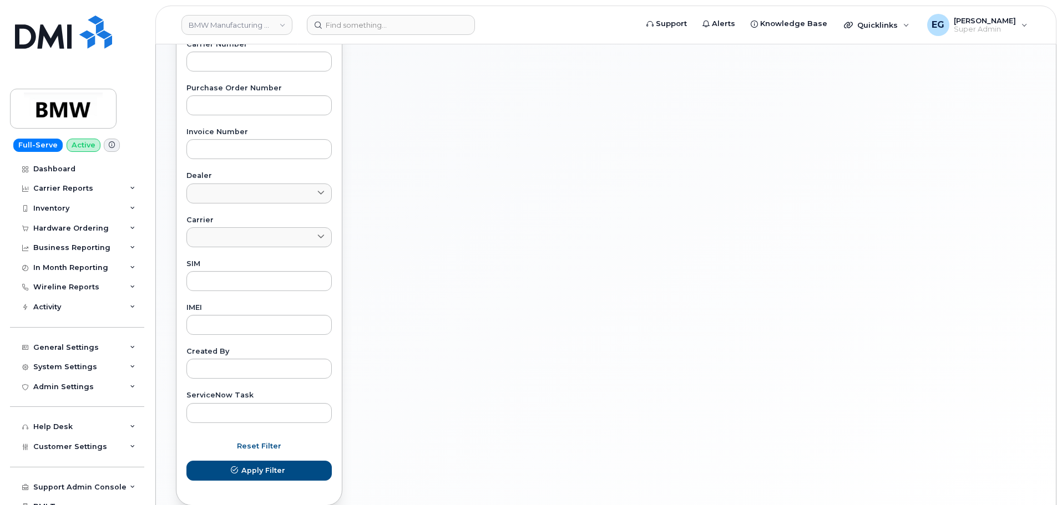
scroll to position [33, 0]
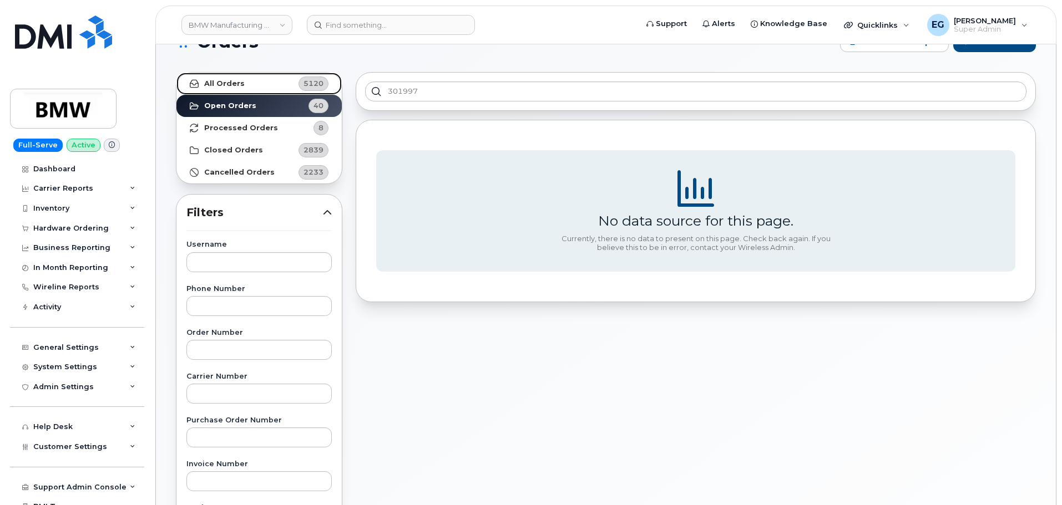
click at [293, 85] on link "All Orders 5120" at bounding box center [258, 84] width 165 height 22
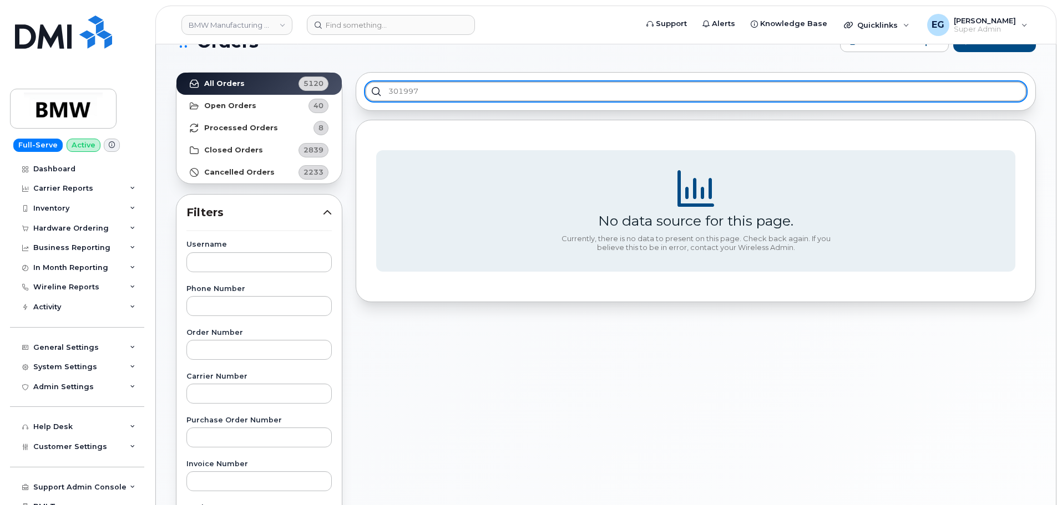
click at [458, 93] on input "301997" at bounding box center [695, 92] width 661 height 20
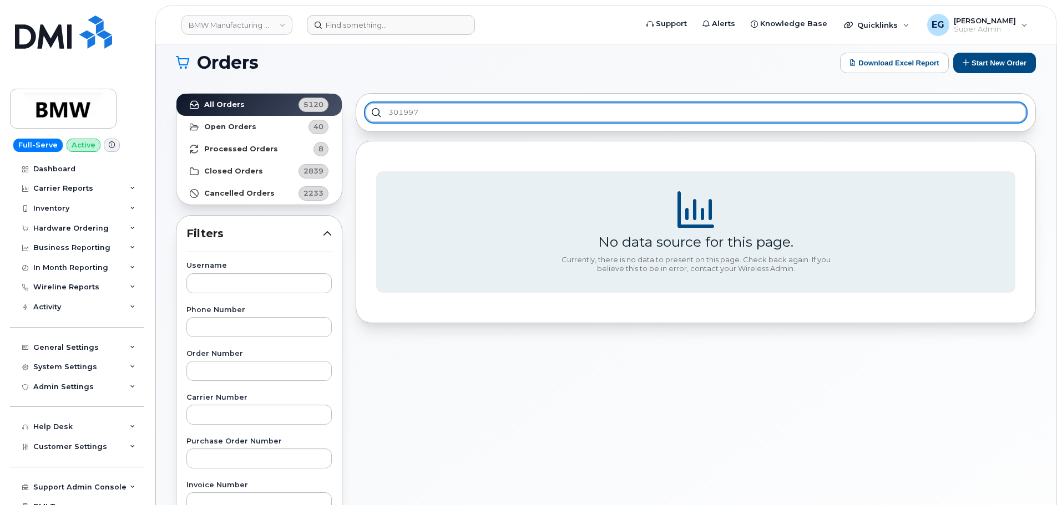
scroll to position [0, 0]
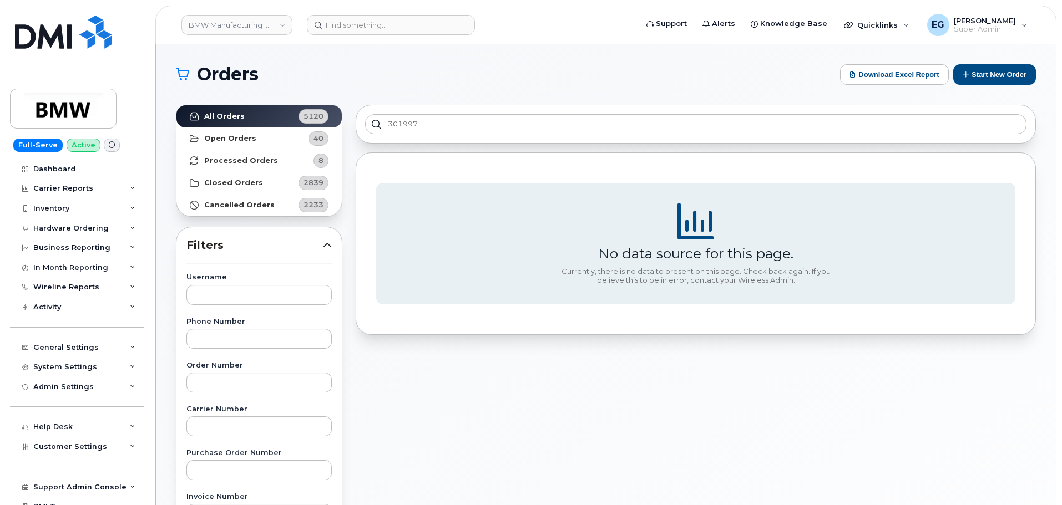
drag, startPoint x: 379, startPoint y: 13, endPoint x: 361, endPoint y: 34, distance: 28.7
click at [379, 13] on header "BMW Manufacturing Co LLC Support Alerts Knowledge Base Quicklinks Suspend / Can…" at bounding box center [605, 25] width 901 height 39
click at [361, 34] on input at bounding box center [391, 25] width 168 height 20
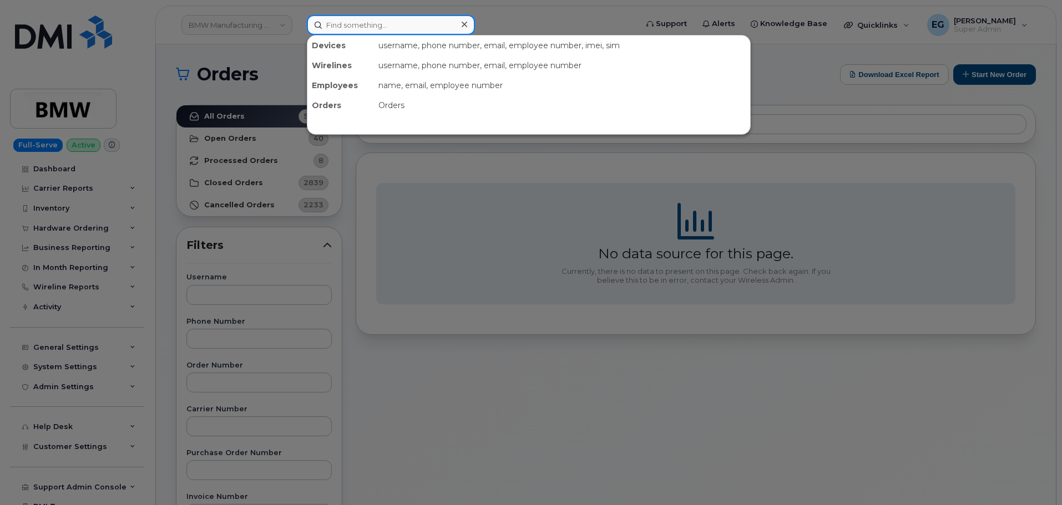
paste input "301997"
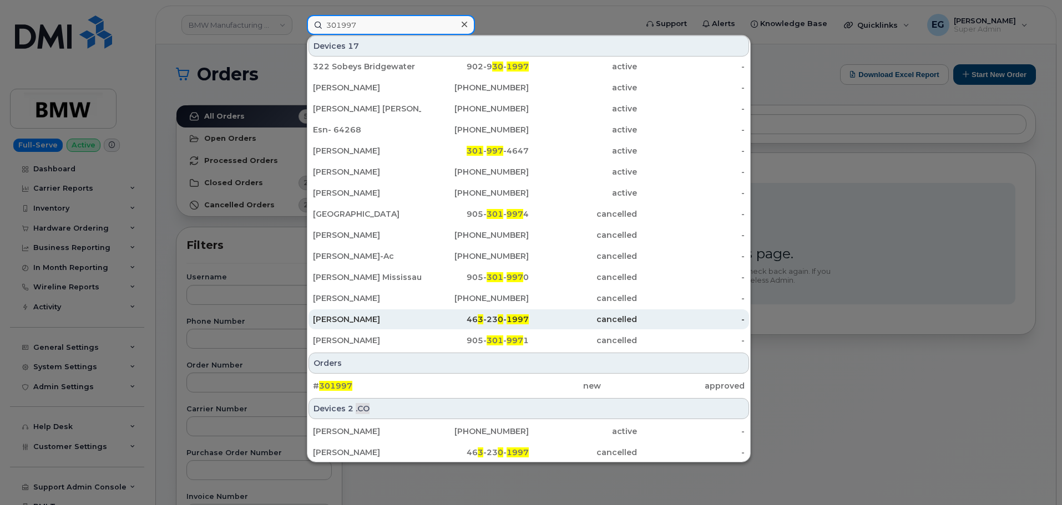
scroll to position [68, 0]
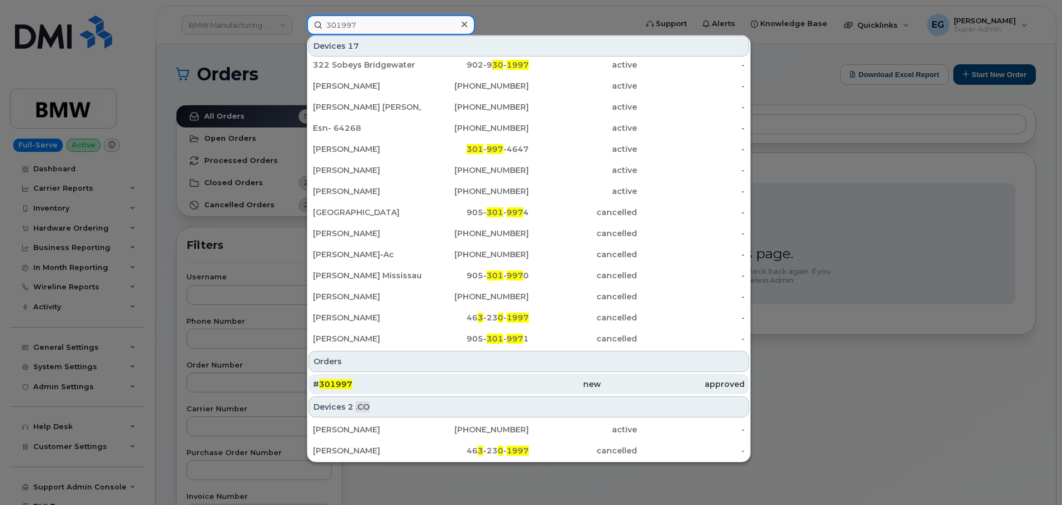
type input "301997"
click at [348, 385] on span "301997" at bounding box center [335, 384] width 33 height 10
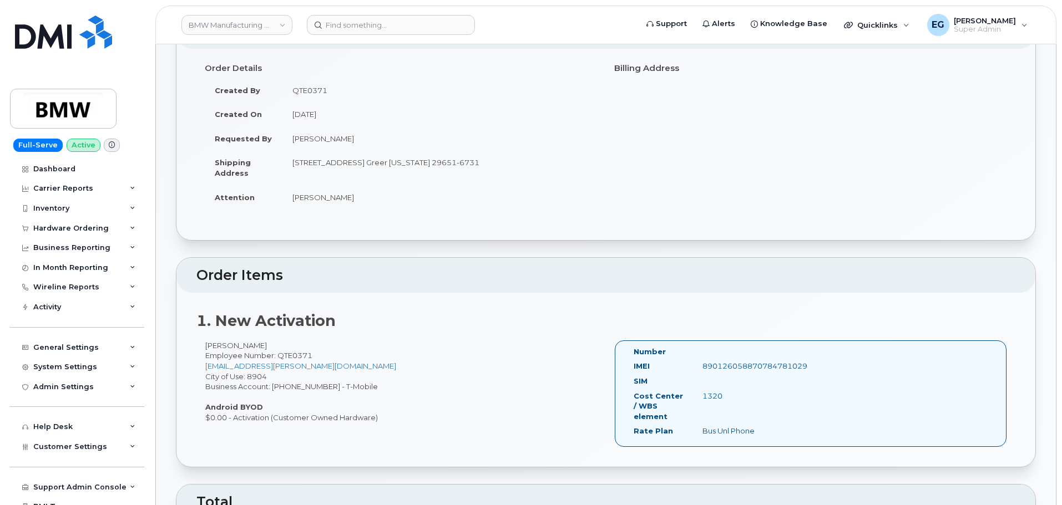
scroll to position [166, 0]
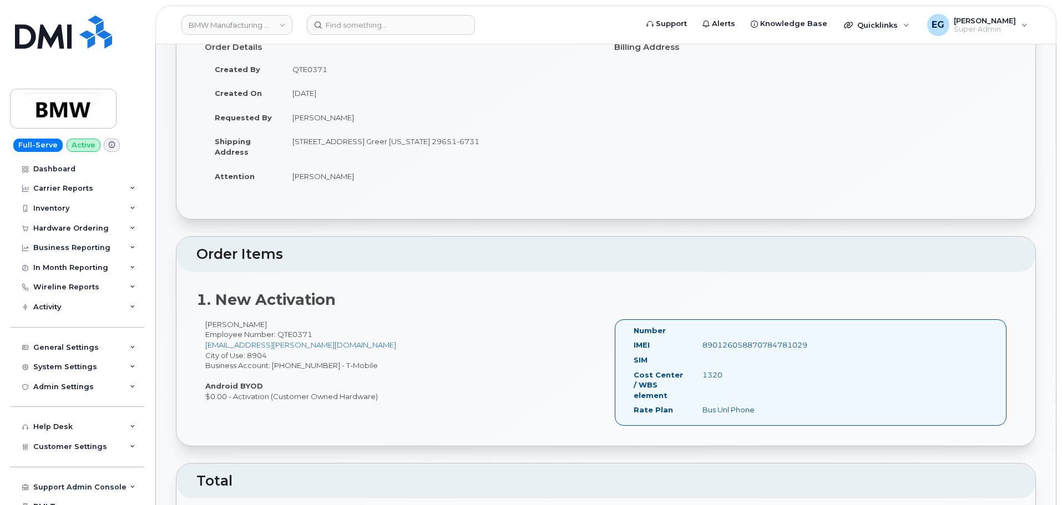
click at [638, 348] on label "IMEI" at bounding box center [641, 345] width 16 height 11
click at [718, 359] on div "SIM" at bounding box center [707, 362] width 165 height 15
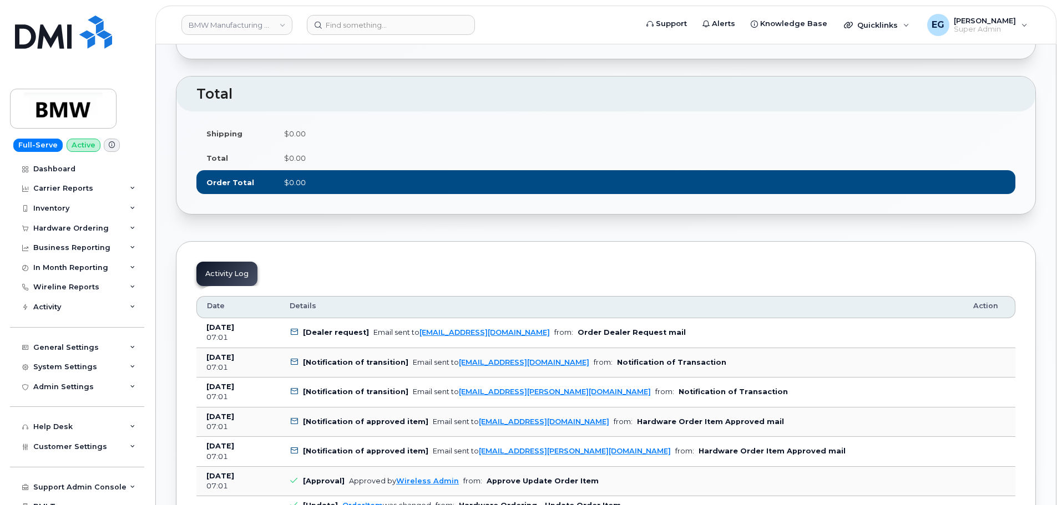
scroll to position [610, 0]
